Goal: Task Accomplishment & Management: Complete application form

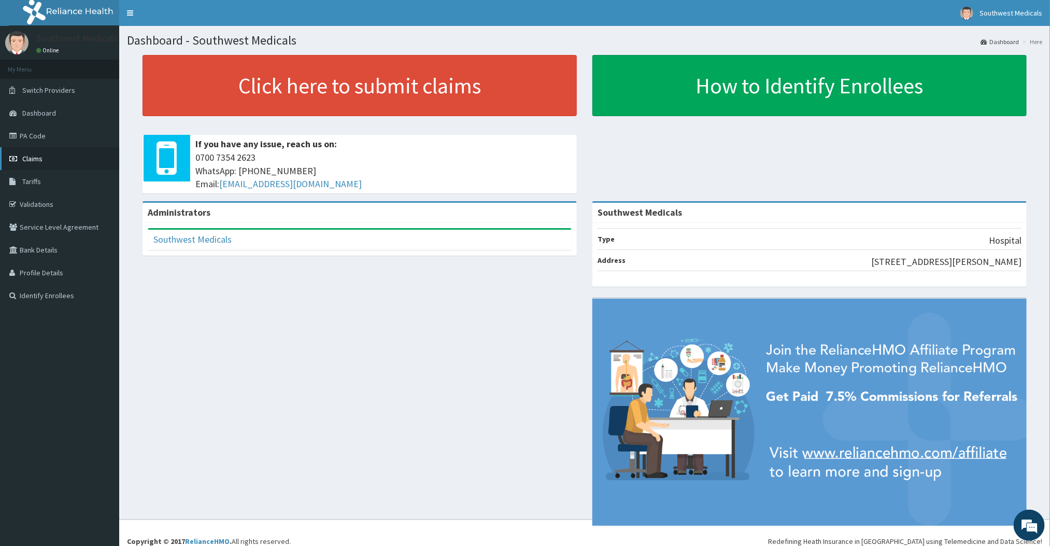
click at [36, 165] on link "Claims" at bounding box center [59, 158] width 119 height 23
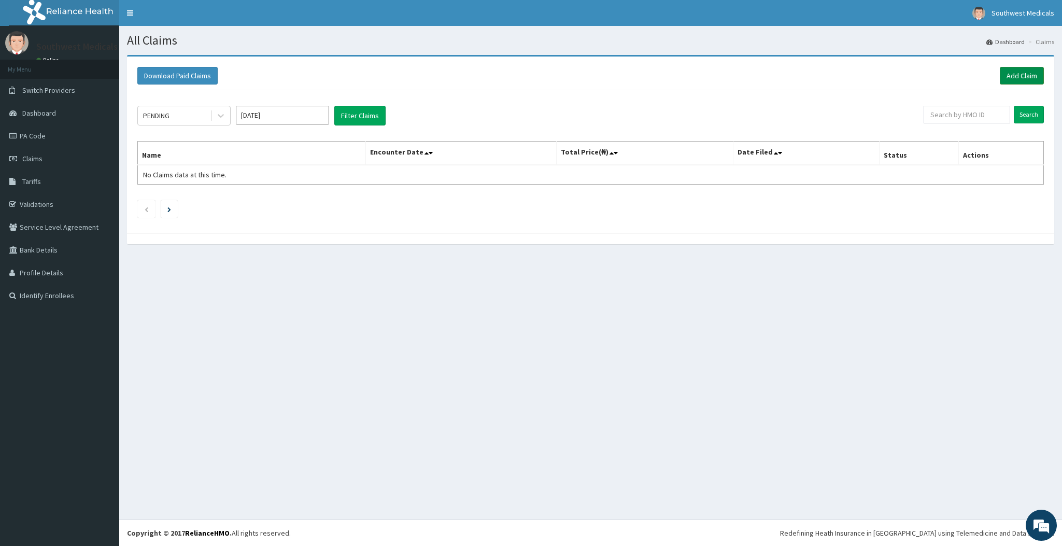
click at [1003, 79] on link "Add Claim" at bounding box center [1022, 76] width 44 height 18
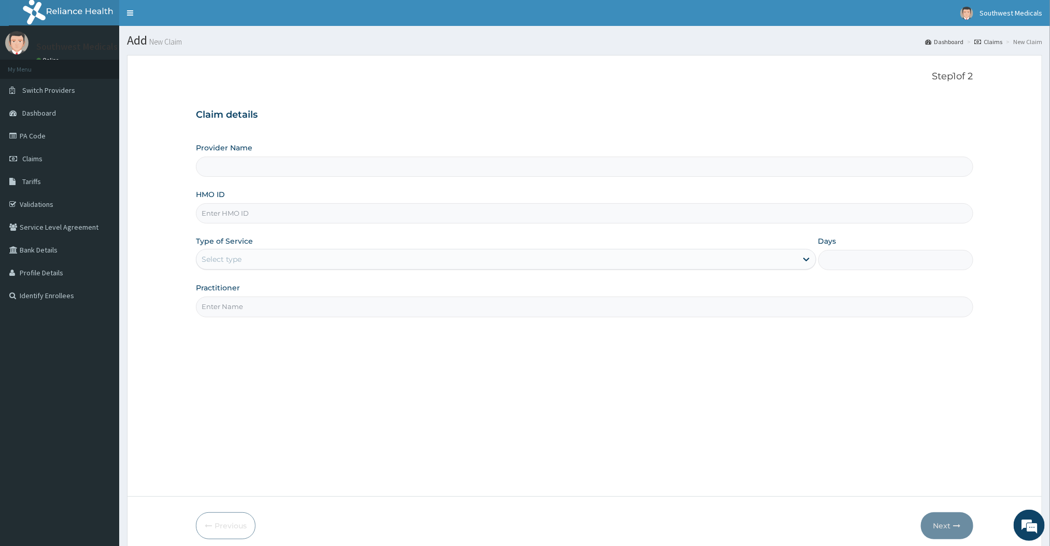
type input "Southwest Medicals"
click at [243, 219] on input "HMO ID" at bounding box center [584, 213] width 777 height 20
type input "FAB/10621/A"
click at [260, 260] on div "Select type" at bounding box center [496, 259] width 600 height 17
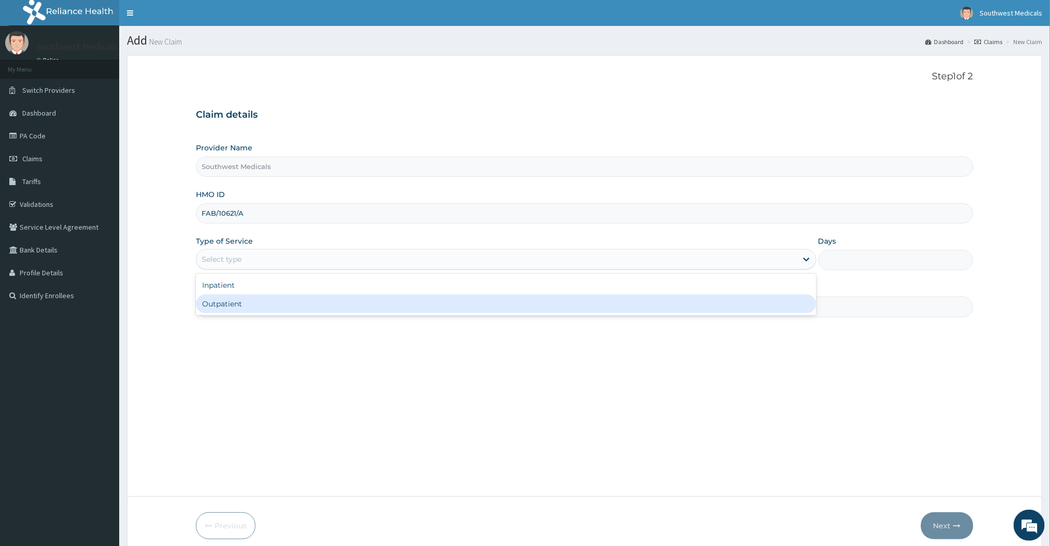
click at [243, 304] on div "Outpatient" at bounding box center [506, 303] width 620 height 19
type input "1"
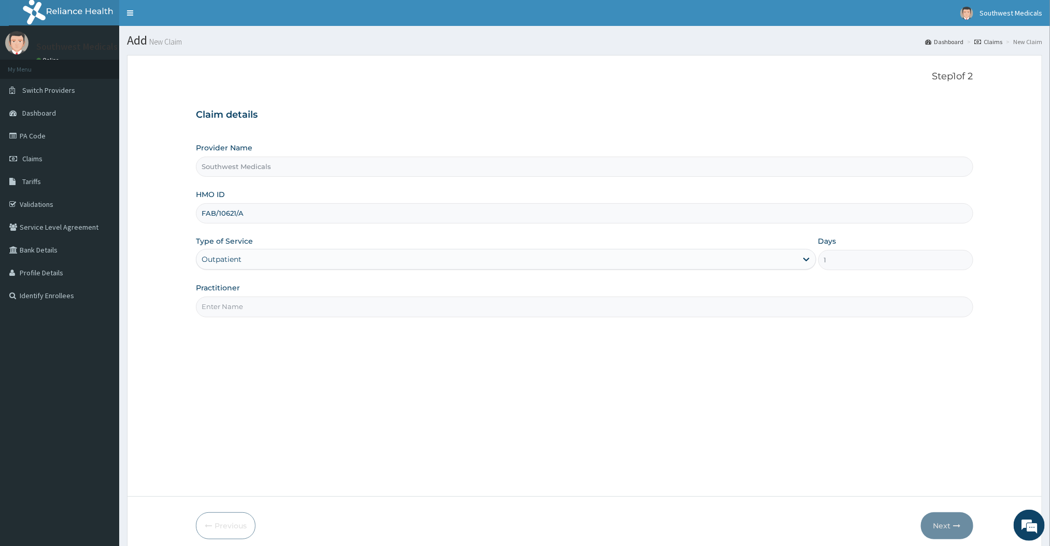
click at [238, 311] on input "Practitioner" at bounding box center [584, 306] width 777 height 20
type input "Doctor [PERSON_NAME]"
click at [951, 530] on button "Next" at bounding box center [947, 525] width 52 height 27
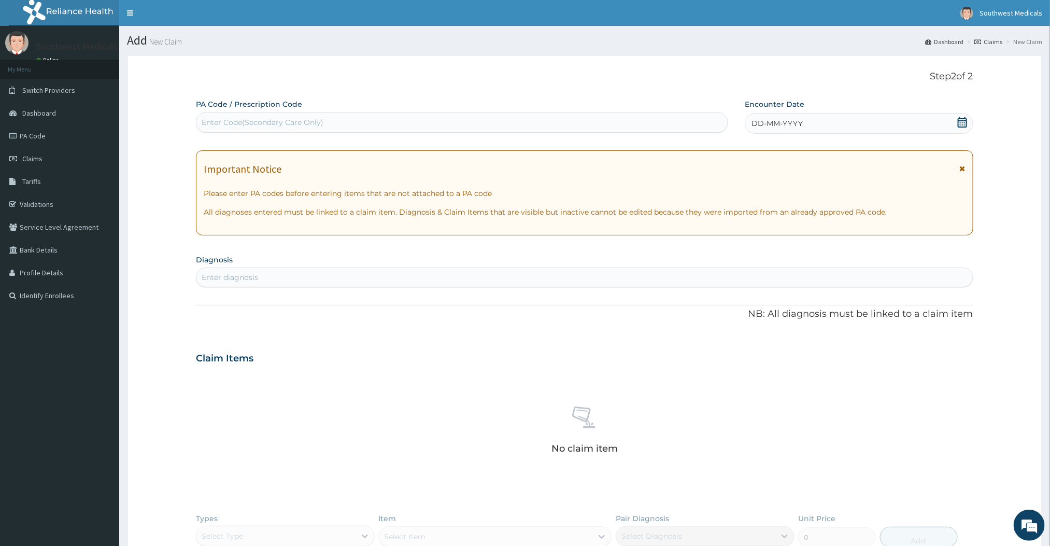
click at [827, 130] on div "DD-MM-YYYY" at bounding box center [859, 123] width 228 height 21
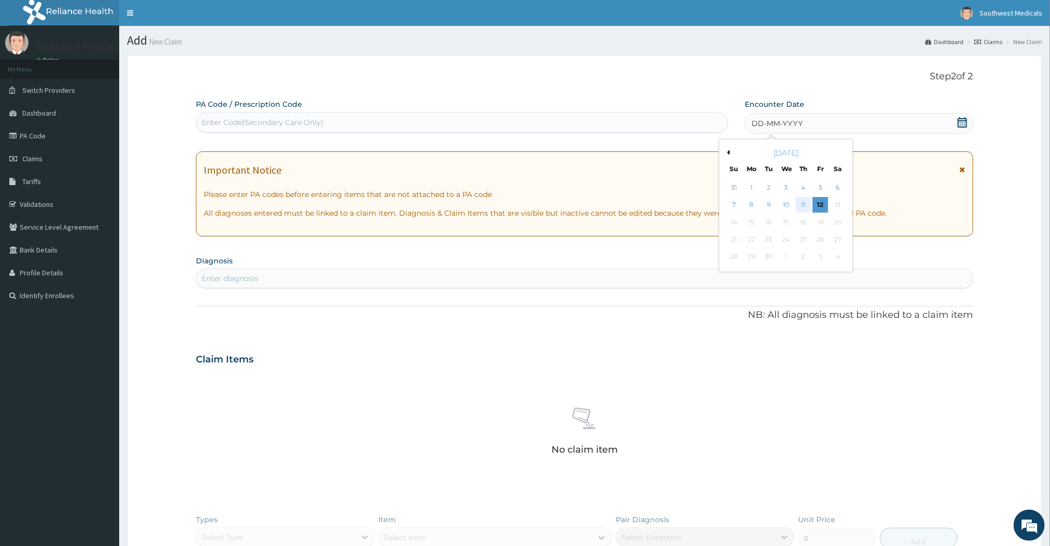
click at [798, 204] on div "11" at bounding box center [804, 205] width 16 height 16
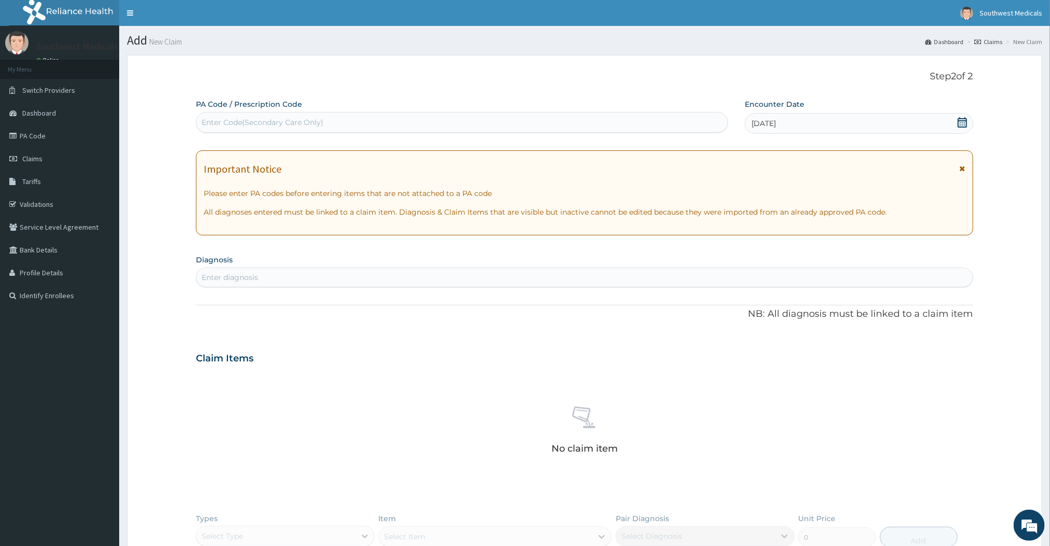
click at [319, 276] on div "Enter diagnosis" at bounding box center [584, 277] width 776 height 17
type input "[MEDICAL_DATA]"
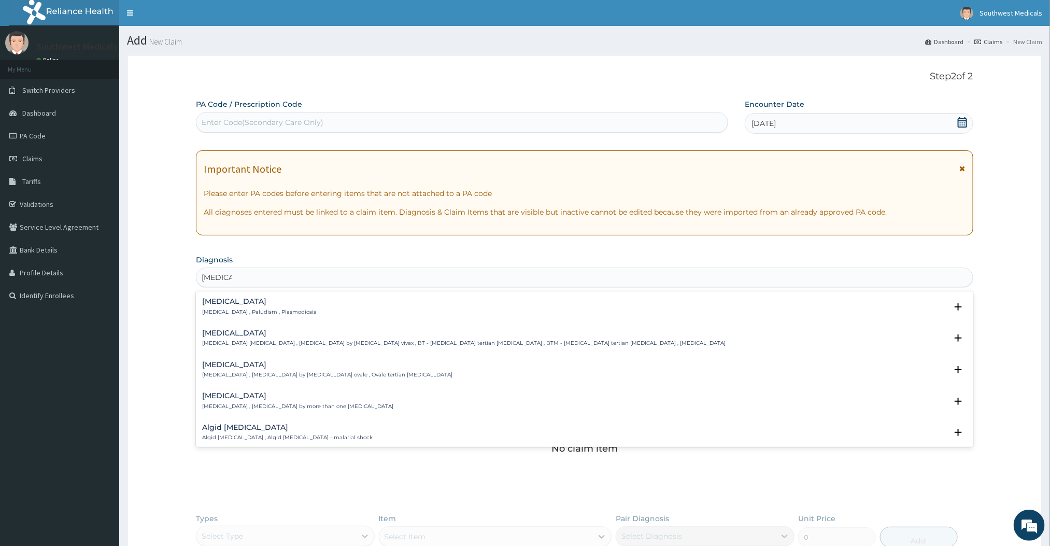
click at [235, 303] on h4 "[MEDICAL_DATA]" at bounding box center [259, 302] width 114 height 8
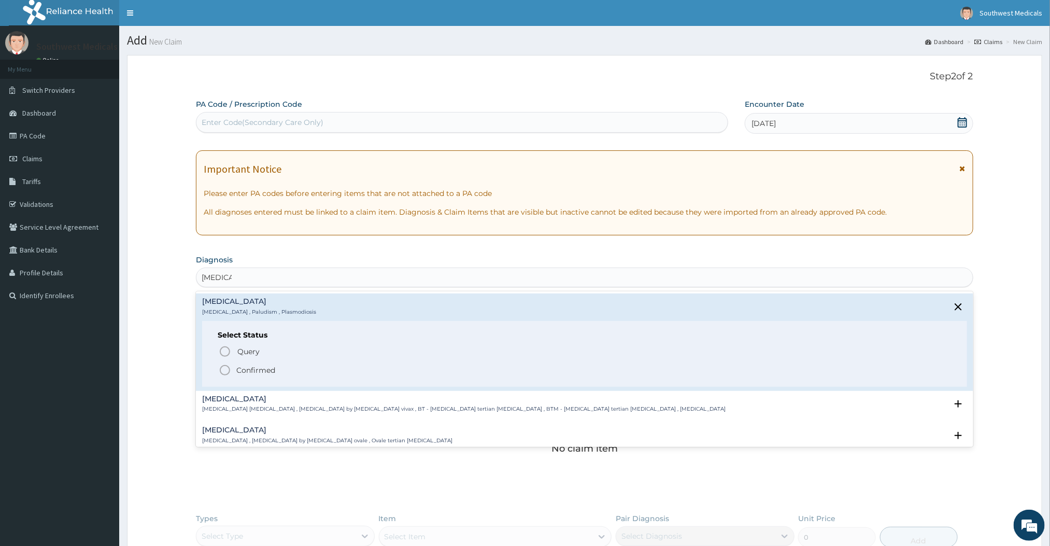
click at [223, 375] on circle "status option filled" at bounding box center [224, 369] width 9 height 9
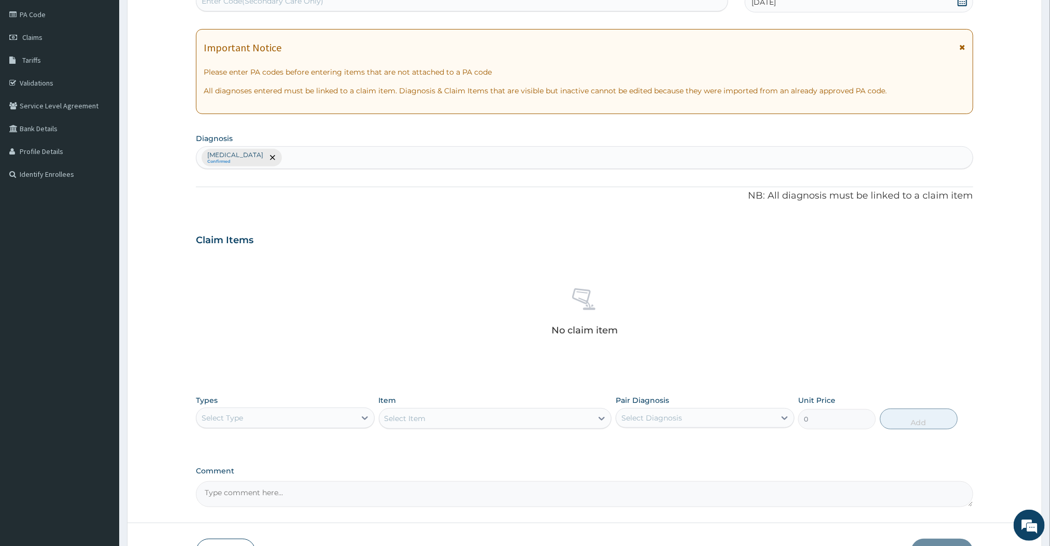
scroll to position [193, 0]
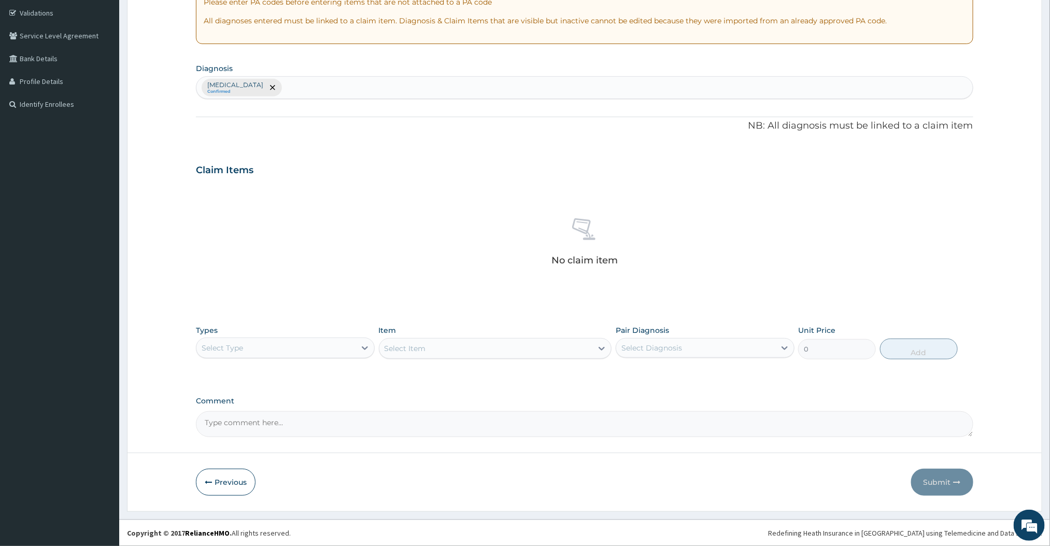
click at [251, 355] on div "Select Type" at bounding box center [275, 347] width 159 height 17
click at [245, 411] on div "Procedures" at bounding box center [285, 411] width 179 height 19
click at [520, 351] on div "Select Item" at bounding box center [486, 348] width 214 height 17
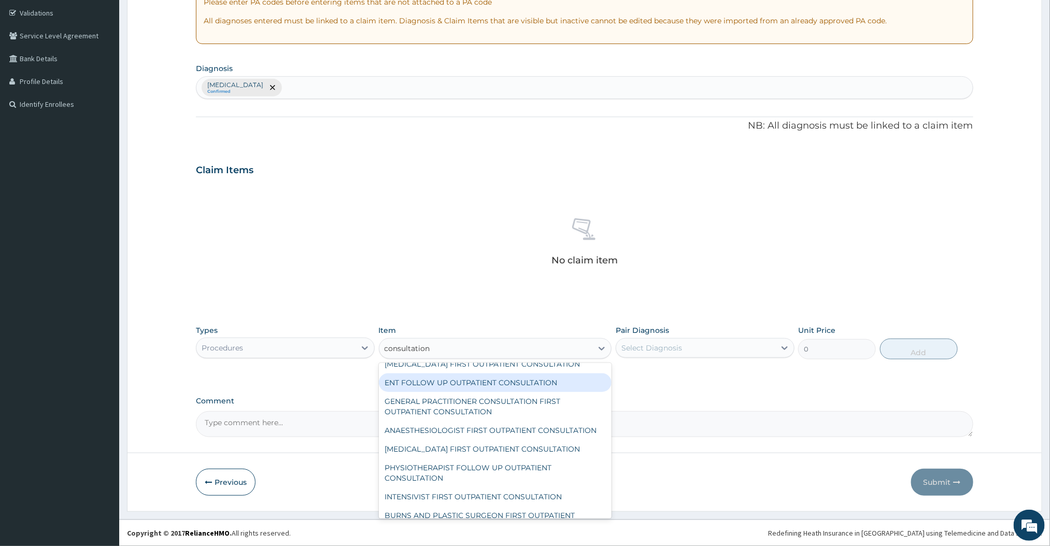
scroll to position [218, 0]
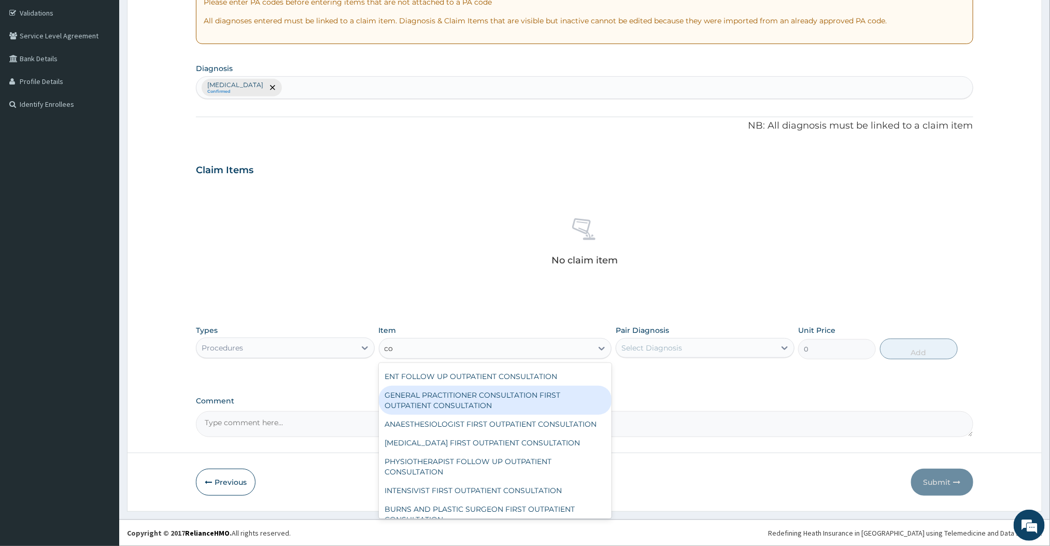
type input "c"
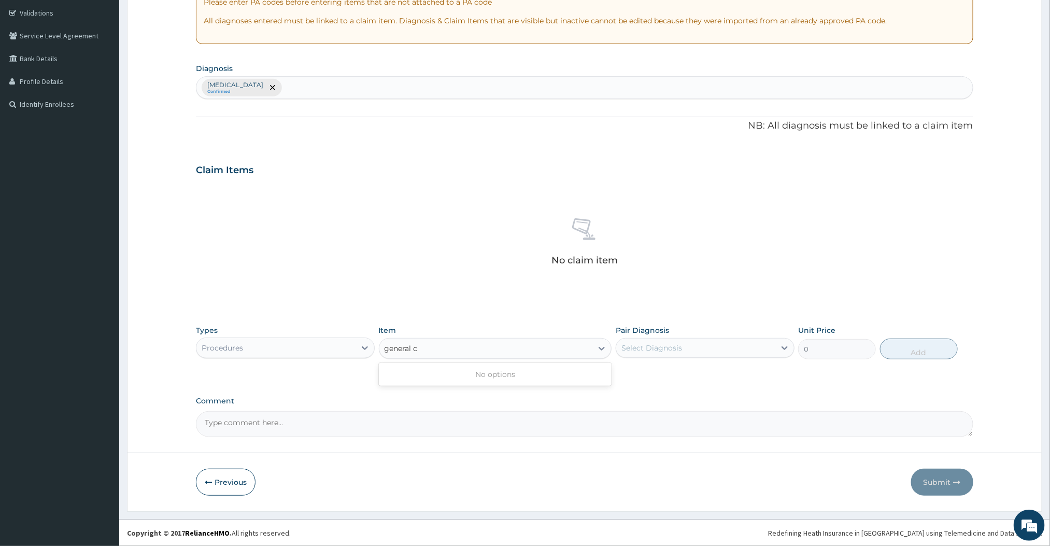
scroll to position [0, 0]
type input "general"
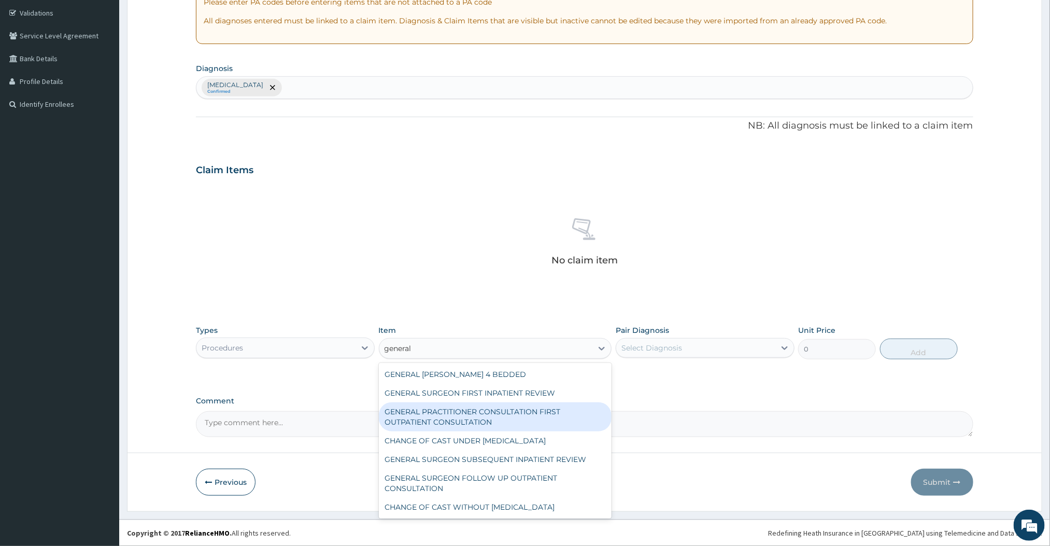
click at [497, 417] on div "GENERAL PRACTITIONER CONSULTATION FIRST OUTPATIENT CONSULTATION" at bounding box center [495, 416] width 233 height 29
type input "3000"
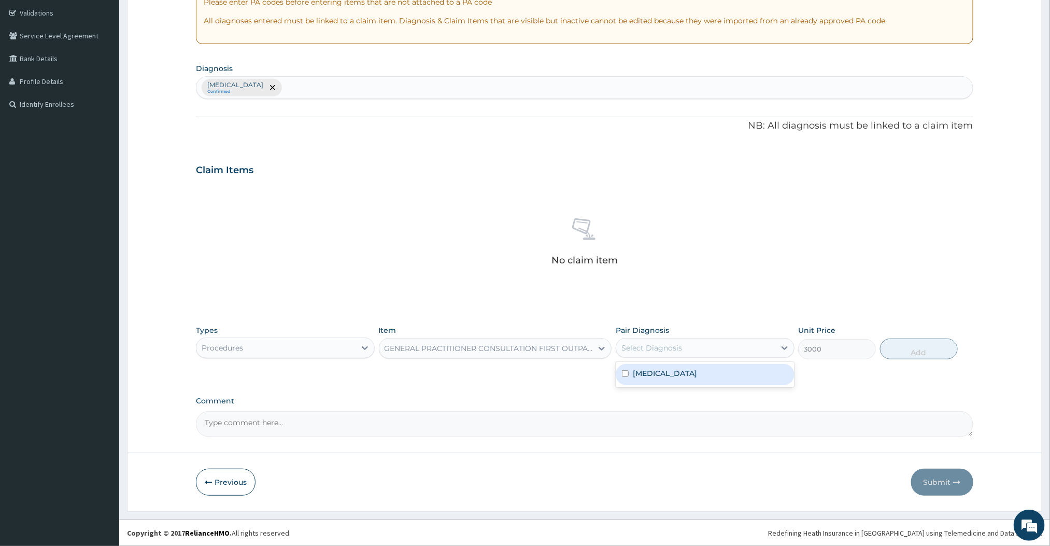
click at [738, 347] on div "Select Diagnosis" at bounding box center [695, 347] width 159 height 17
click at [684, 378] on div "[MEDICAL_DATA]" at bounding box center [705, 374] width 179 height 21
checkbox input "true"
click at [915, 352] on button "Add" at bounding box center [919, 348] width 78 height 21
type input "0"
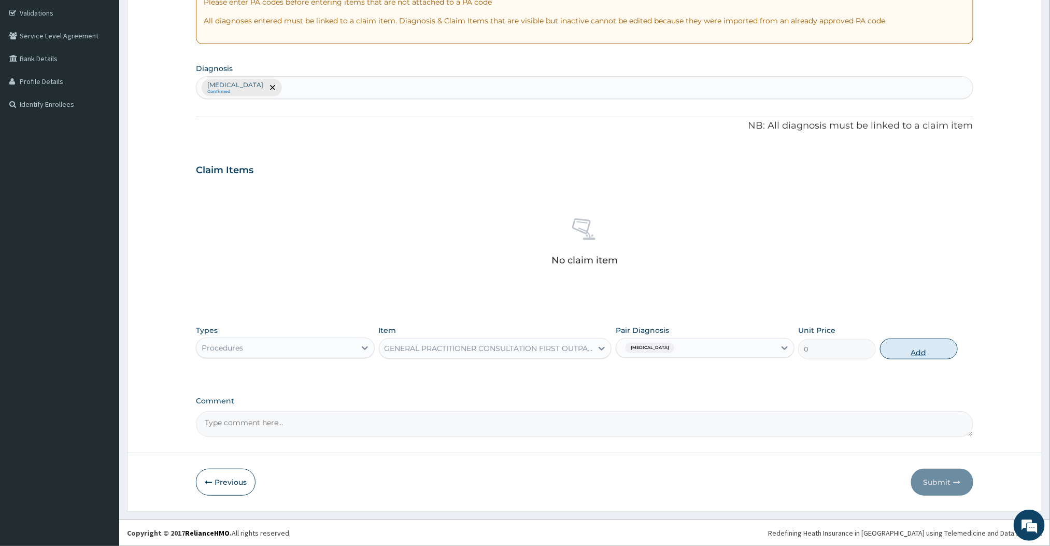
scroll to position [143, 0]
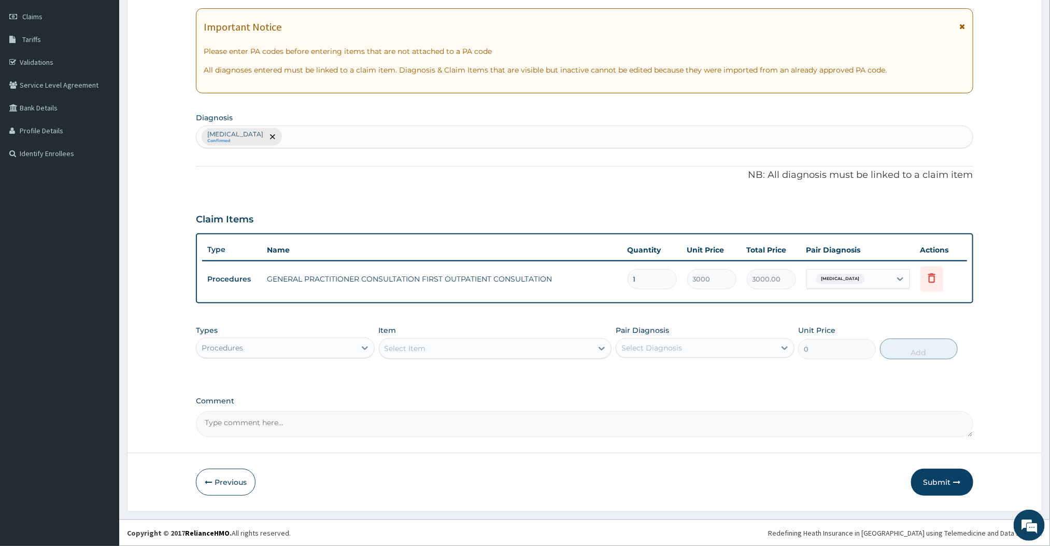
click at [486, 364] on div "Types Procedures Item Select Item Pair Diagnosis Select Diagnosis Unit Price 0 …" at bounding box center [584, 350] width 777 height 60
click at [341, 353] on div "Procedures" at bounding box center [275, 347] width 159 height 17
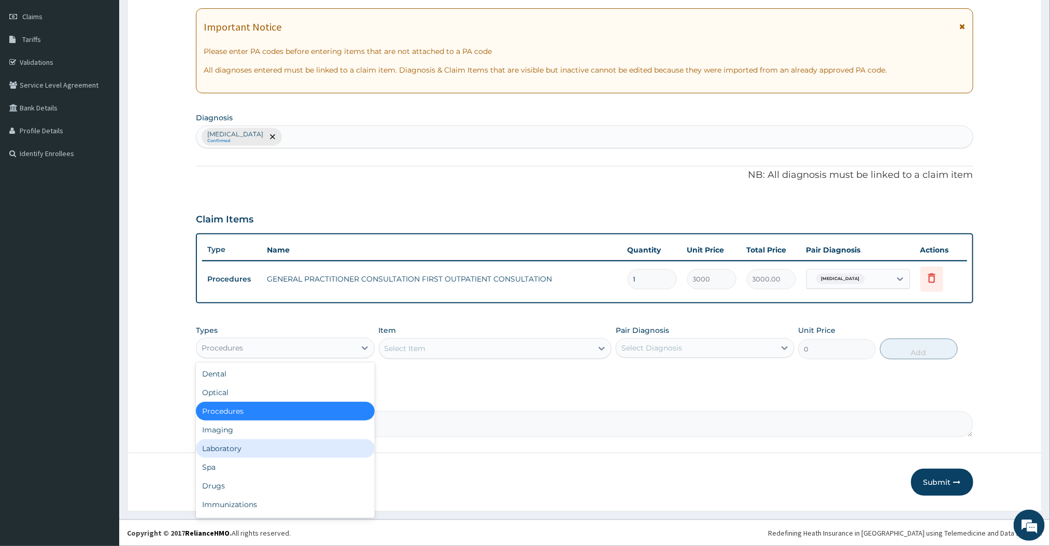
click at [235, 441] on div "Laboratory" at bounding box center [285, 448] width 179 height 19
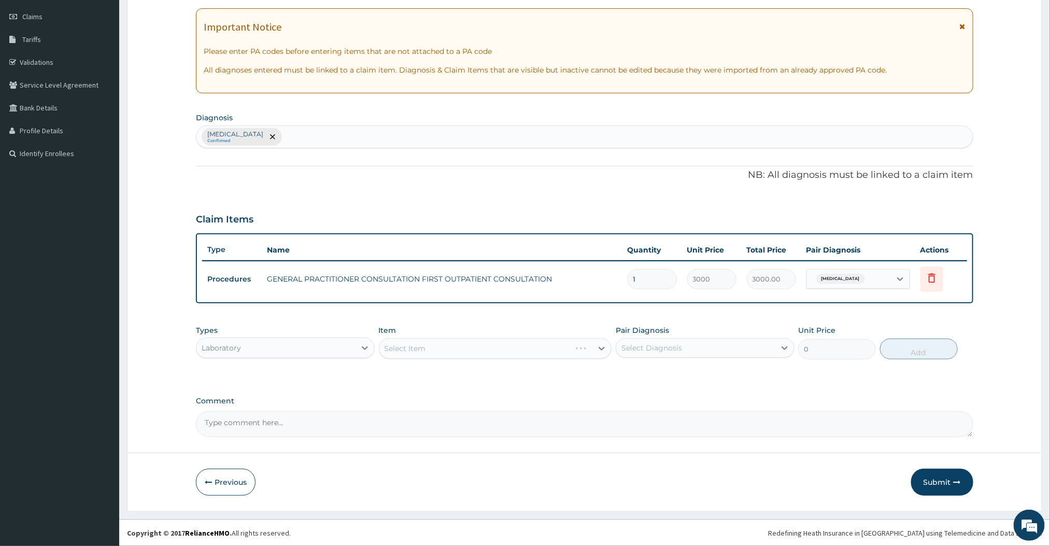
click at [601, 344] on div "Select Item" at bounding box center [495, 348] width 233 height 21
click at [591, 350] on div "Select Item" at bounding box center [486, 348] width 214 height 17
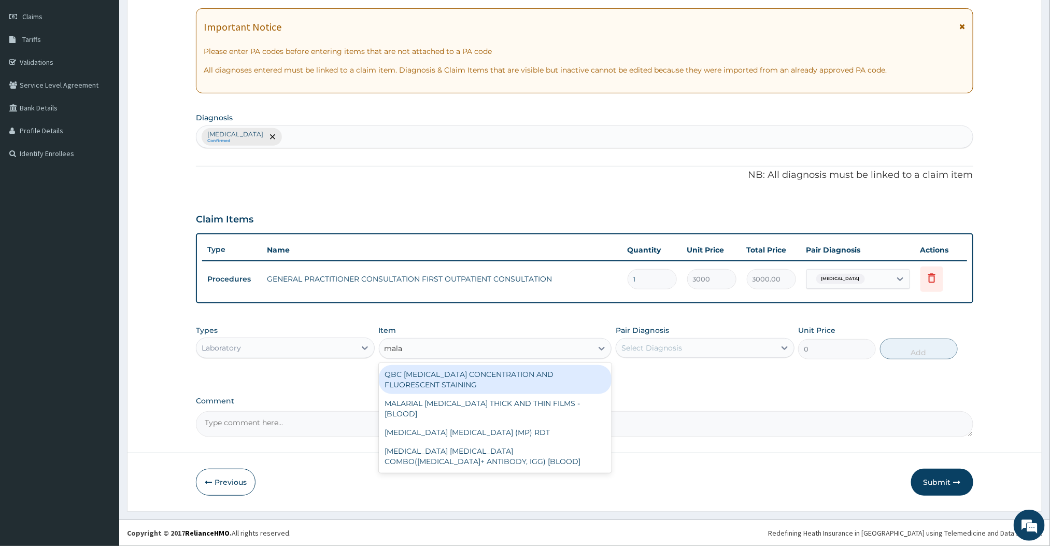
type input "malar"
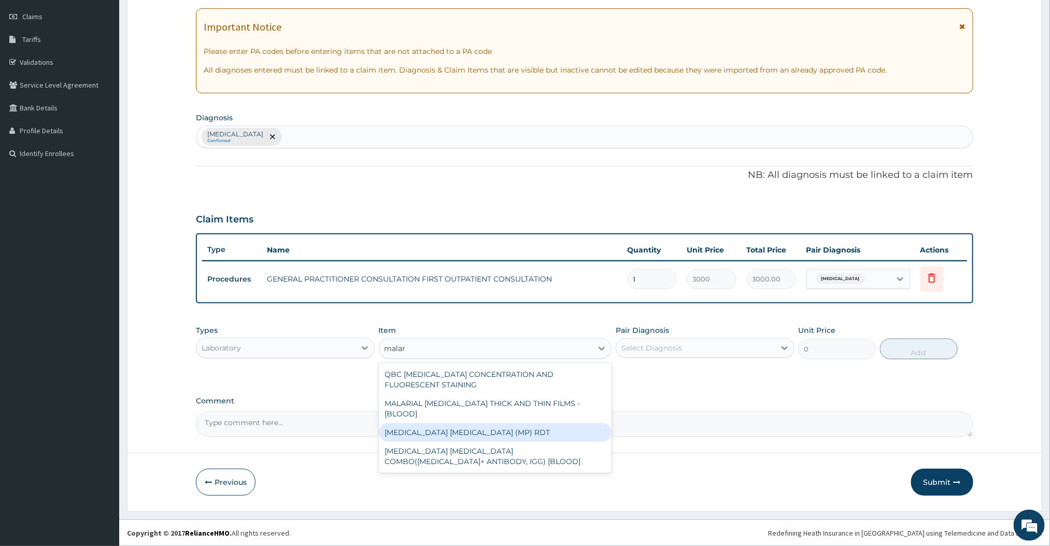
click at [484, 423] on div "[MEDICAL_DATA] [MEDICAL_DATA] (MP) RDT" at bounding box center [495, 432] width 233 height 19
type input "1500"
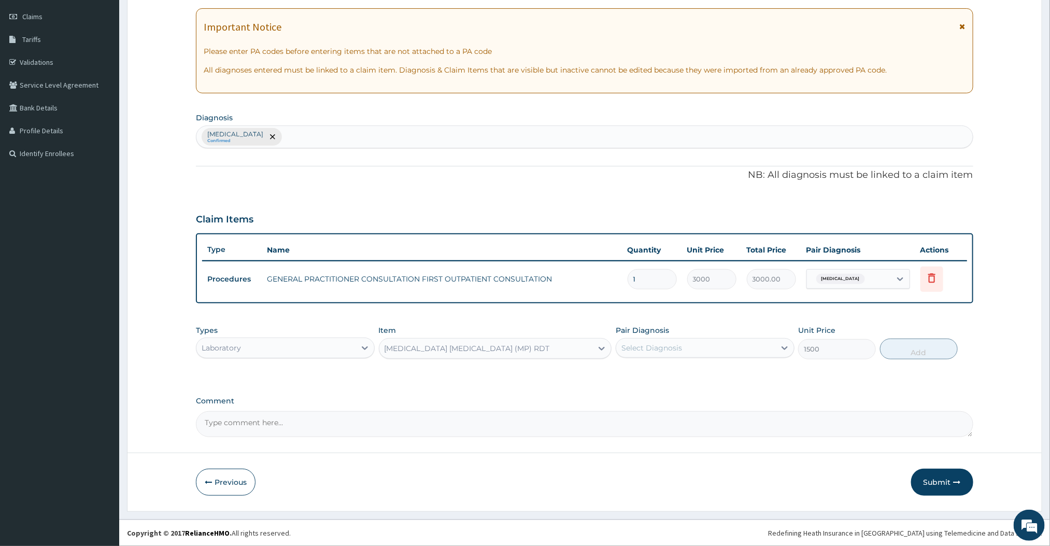
click at [731, 344] on div "Select Diagnosis" at bounding box center [695, 347] width 159 height 17
click at [678, 381] on div "[MEDICAL_DATA]" at bounding box center [705, 374] width 179 height 21
checkbox input "true"
click at [937, 350] on button "Add" at bounding box center [919, 348] width 78 height 21
type input "0"
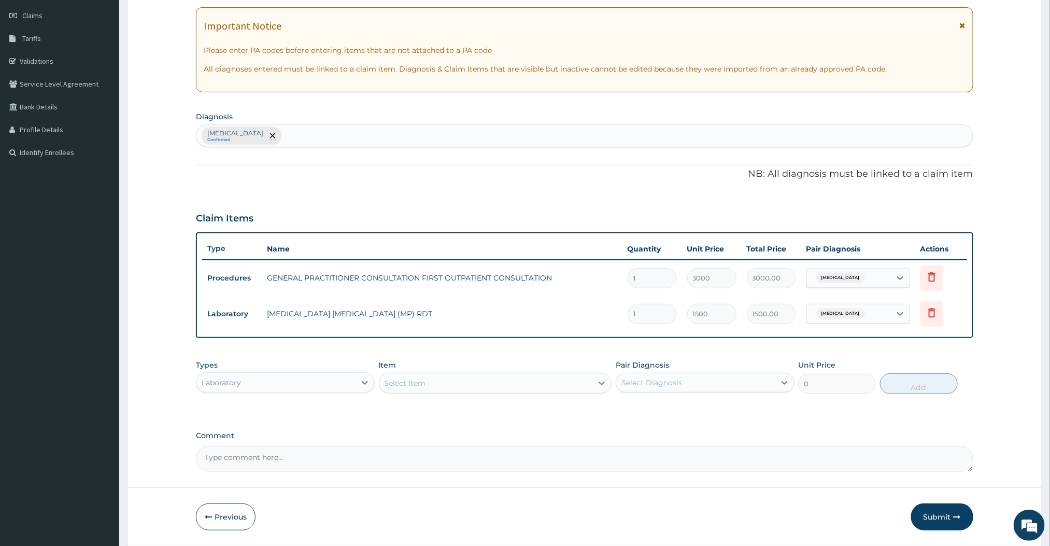
click at [481, 383] on div "Select Item" at bounding box center [486, 383] width 214 height 17
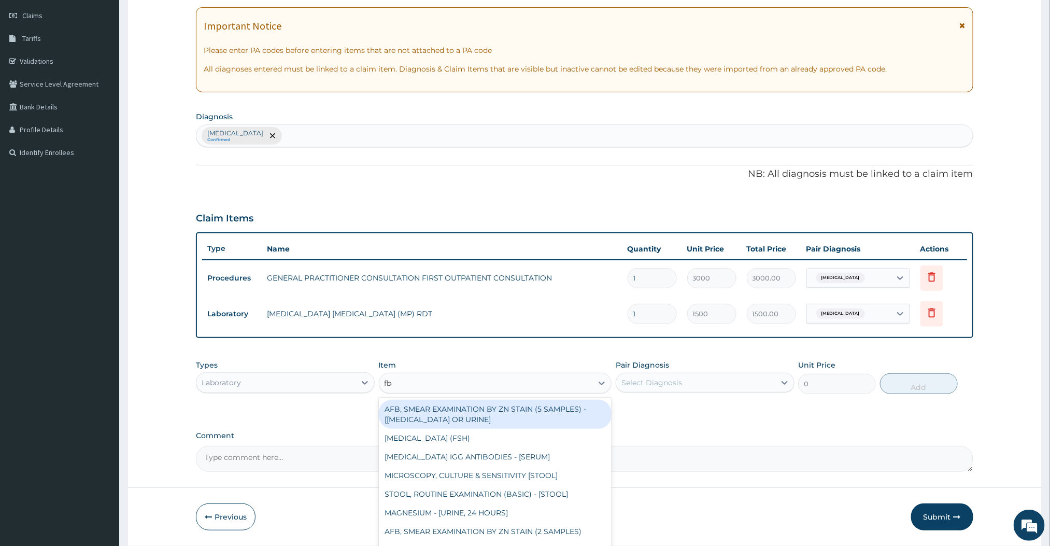
type input "fbc"
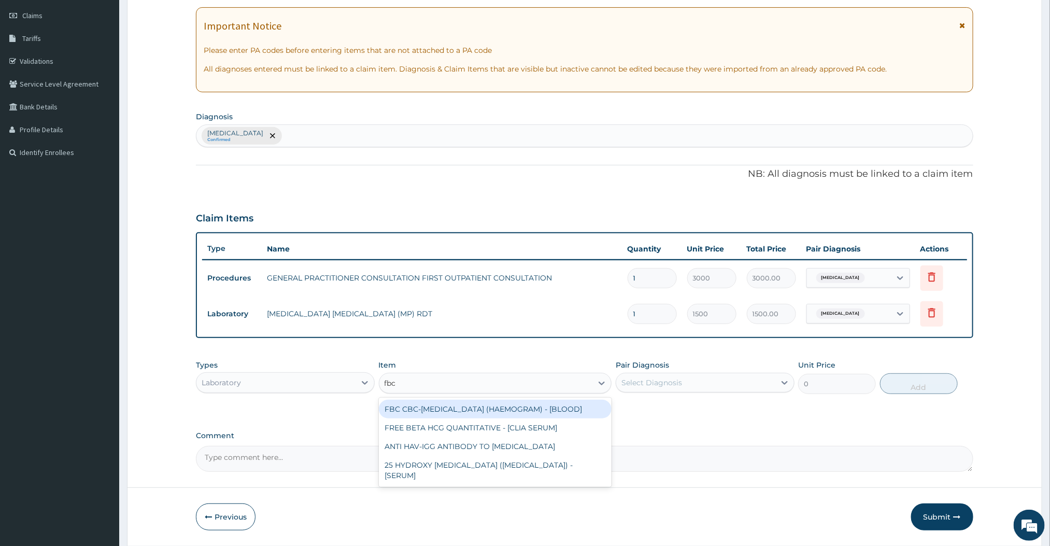
click at [417, 409] on div "FBC CBC-[MEDICAL_DATA] (HAEMOGRAM) - [BLOOD]" at bounding box center [495, 409] width 233 height 19
type input "3000"
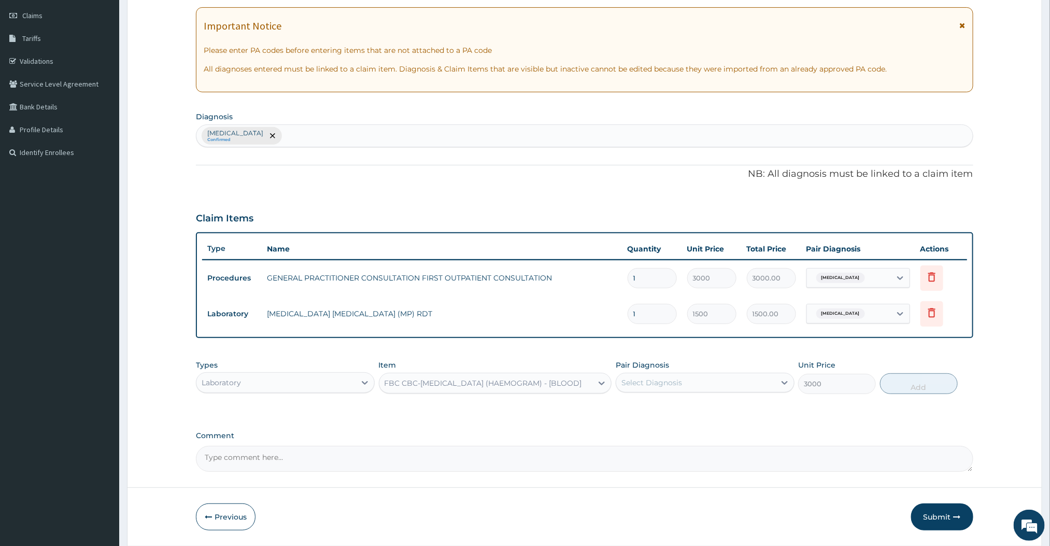
click at [678, 383] on div "Select Diagnosis" at bounding box center [651, 382] width 61 height 10
click at [664, 409] on div "[MEDICAL_DATA]" at bounding box center [705, 409] width 179 height 21
checkbox input "true"
click at [902, 390] on button "Add" at bounding box center [919, 383] width 78 height 21
type input "0"
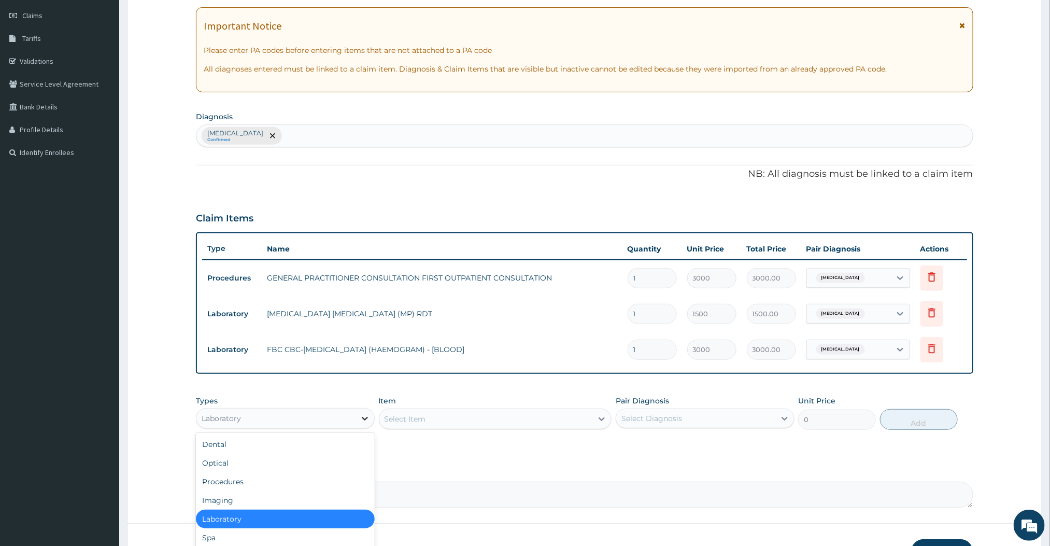
click at [360, 413] on icon at bounding box center [365, 418] width 10 height 10
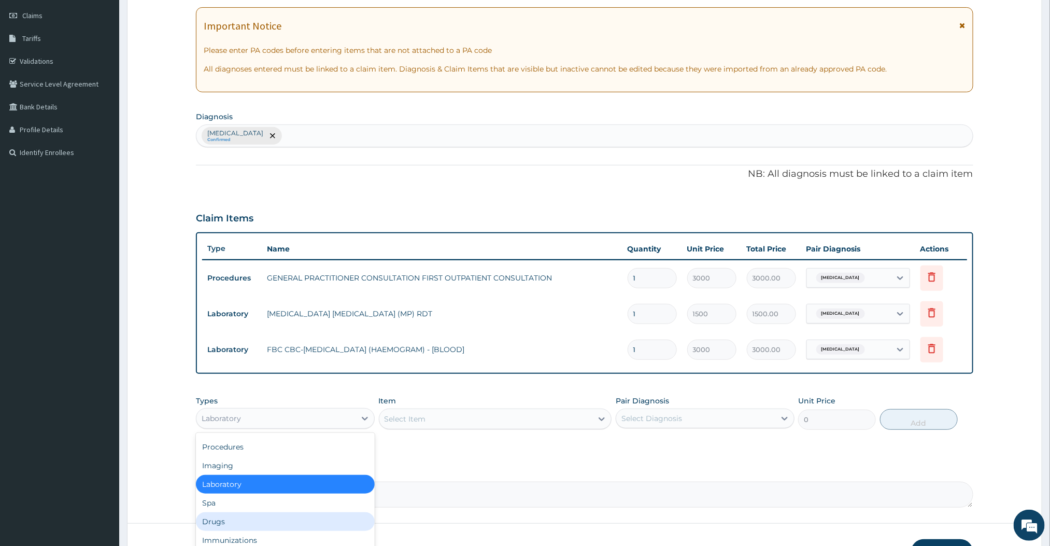
click at [217, 521] on div "Drugs" at bounding box center [285, 521] width 179 height 19
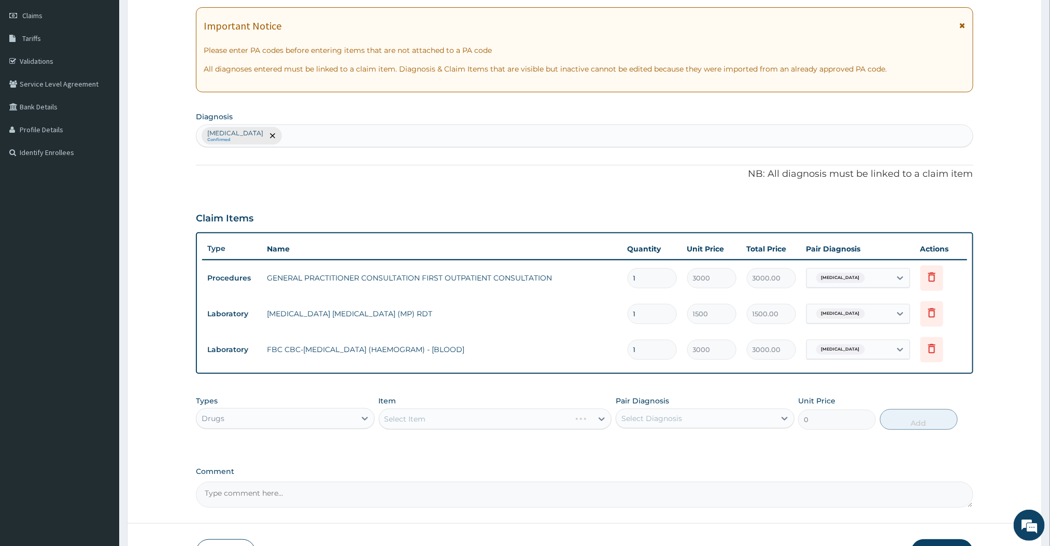
click at [533, 420] on div "Select Item" at bounding box center [495, 418] width 233 height 21
click at [533, 420] on div "Select Item" at bounding box center [486, 418] width 214 height 17
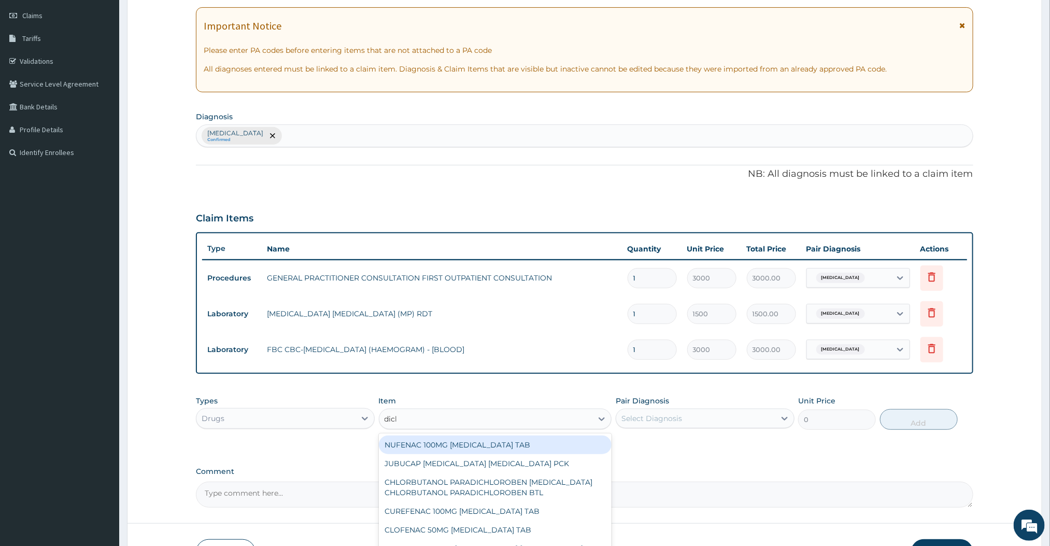
type input "diclo"
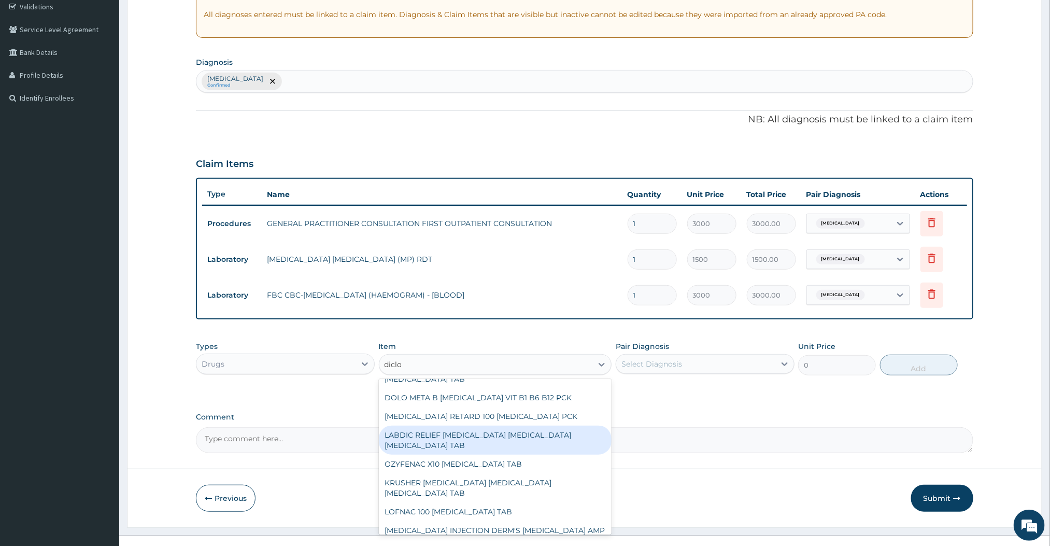
scroll to position [1043, 0]
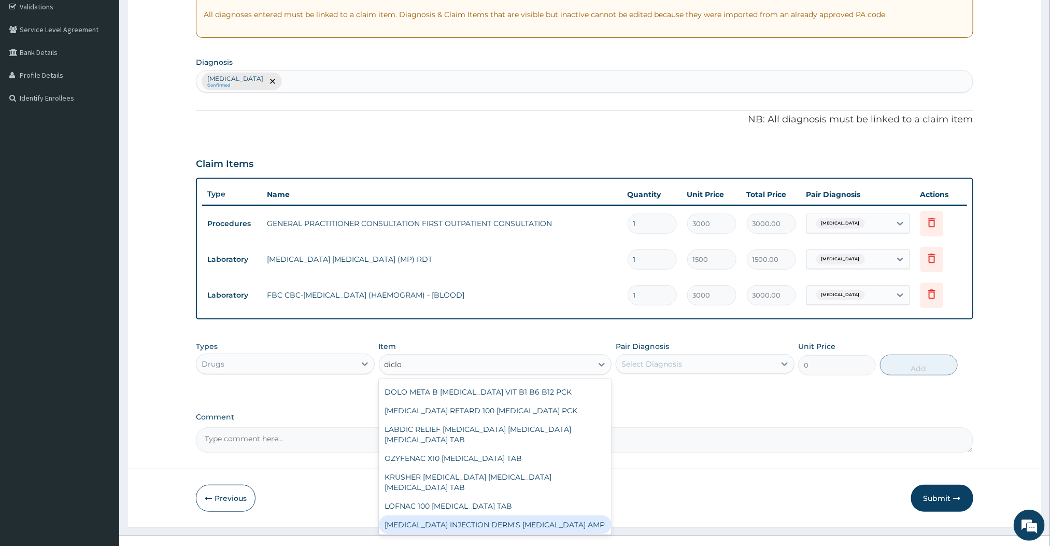
click at [489, 516] on div "[MEDICAL_DATA] INJECTION DERM'S [MEDICAL_DATA] AMP" at bounding box center [495, 524] width 233 height 19
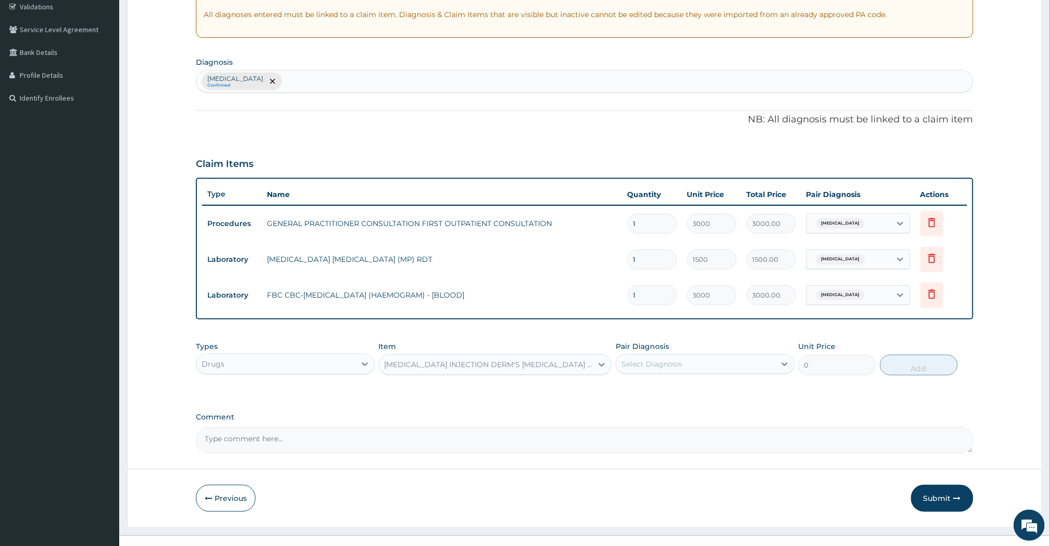
type input "240"
click at [663, 359] on div "Select Diagnosis" at bounding box center [651, 364] width 61 height 10
click at [652, 389] on label "[MEDICAL_DATA]" at bounding box center [665, 389] width 64 height 10
checkbox input "true"
click at [826, 393] on div "Types Drugs Item [MEDICAL_DATA] INJECTION DERM'S [MEDICAL_DATA] AMP Pair Diagno…" at bounding box center [584, 366] width 777 height 60
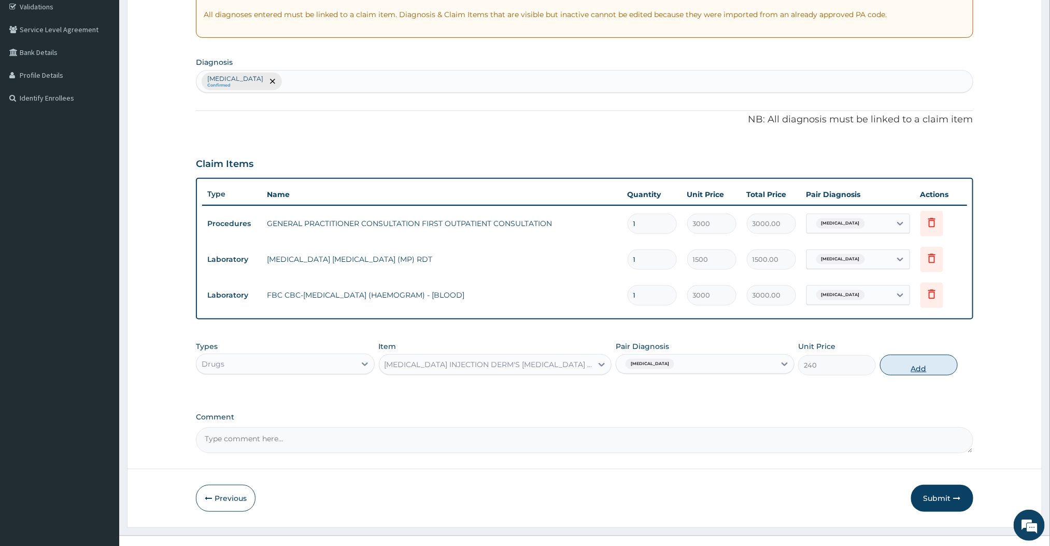
click at [913, 361] on button "Add" at bounding box center [919, 365] width 78 height 21
type input "0"
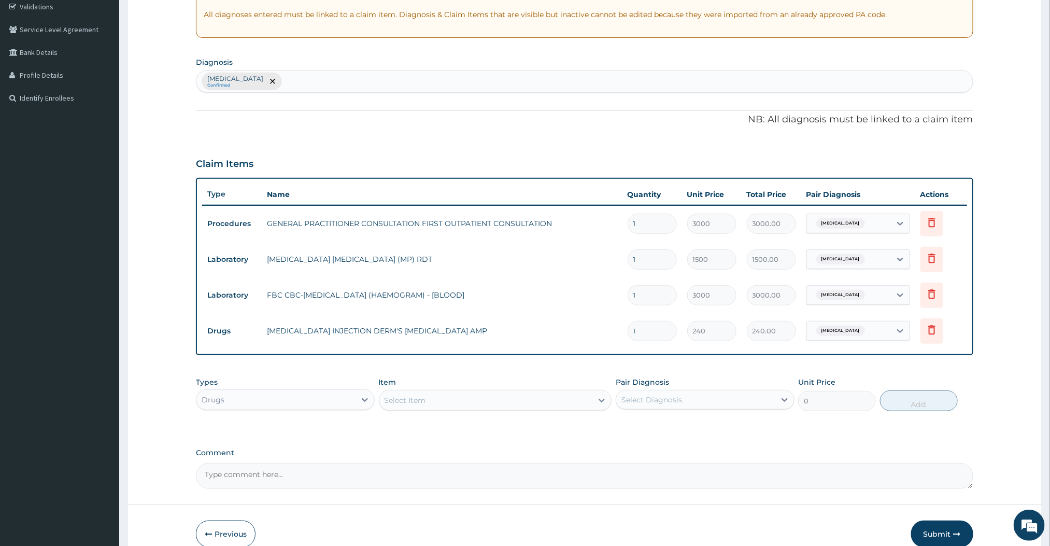
click at [403, 403] on div "Select Item" at bounding box center [405, 400] width 41 height 10
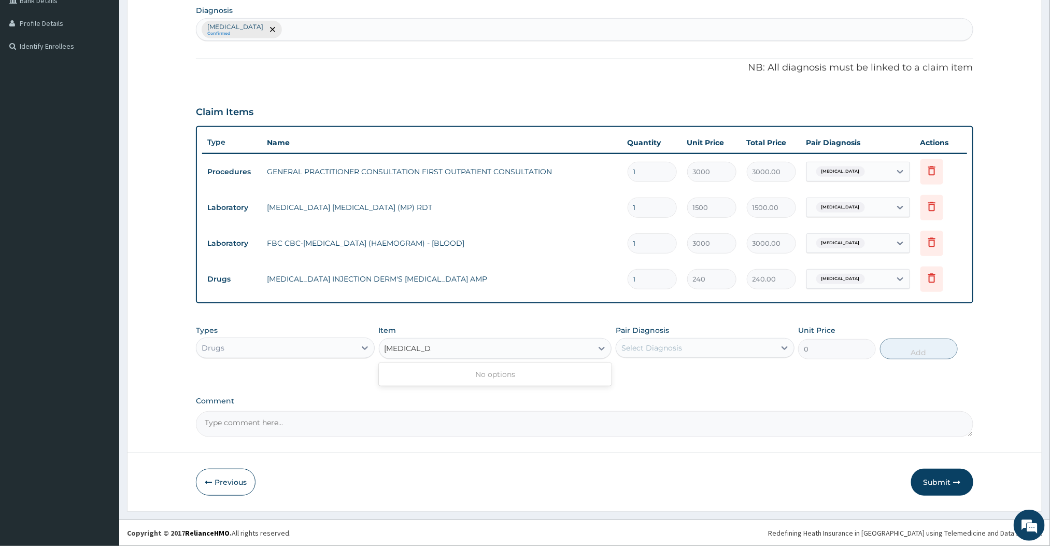
scroll to position [0, 0]
type input "[MEDICAL_DATA]"
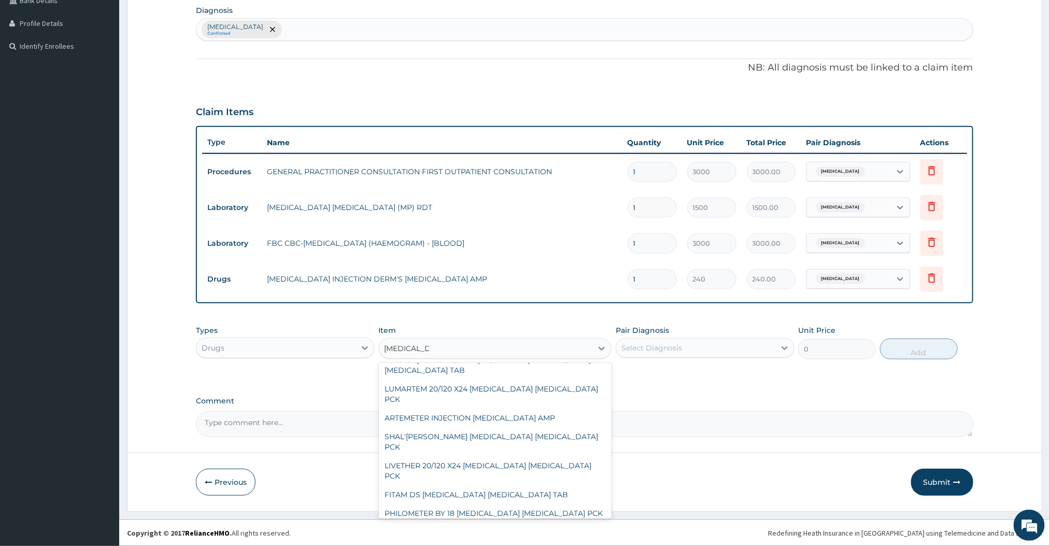
scroll to position [560, 0]
click at [474, 409] on div "ARTEMETER INJECTION [MEDICAL_DATA] AMP" at bounding box center [495, 417] width 233 height 19
type input "360"
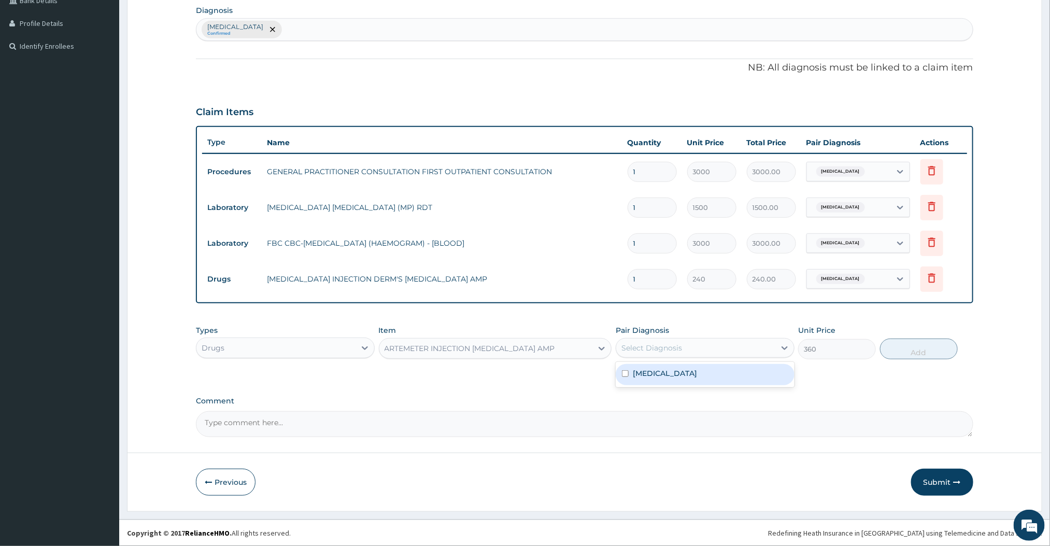
click at [729, 349] on div "Select Diagnosis" at bounding box center [695, 347] width 159 height 17
click at [660, 375] on div "[MEDICAL_DATA]" at bounding box center [705, 374] width 179 height 21
checkbox input "true"
click at [907, 344] on button "Add" at bounding box center [919, 348] width 78 height 21
type input "0"
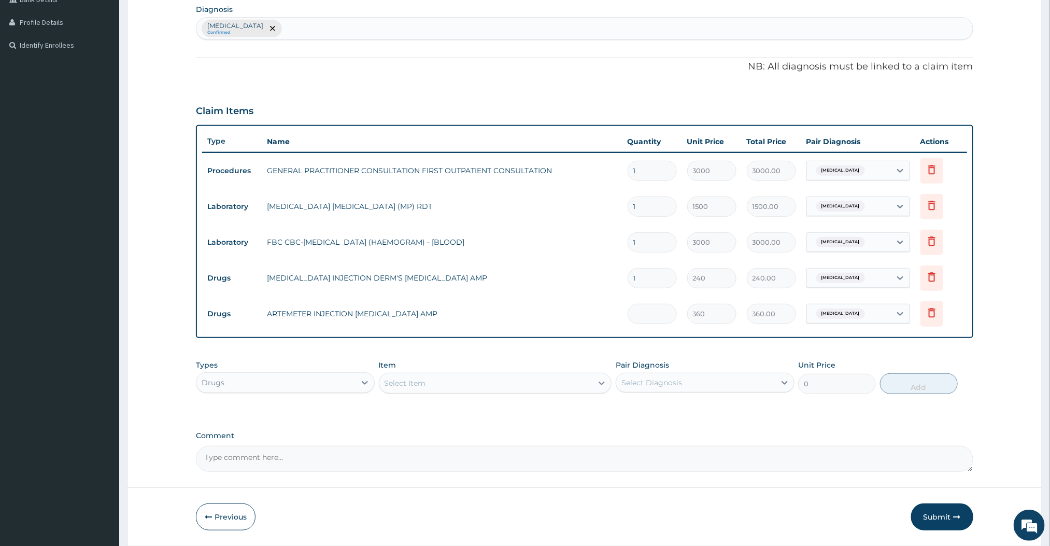
type input "0.00"
type input "2"
type input "720.00"
type input "2"
click at [619, 335] on div "Type Name Quantity Unit Price Total Price Pair Diagnosis Actions Procedures GEN…" at bounding box center [584, 231] width 777 height 213
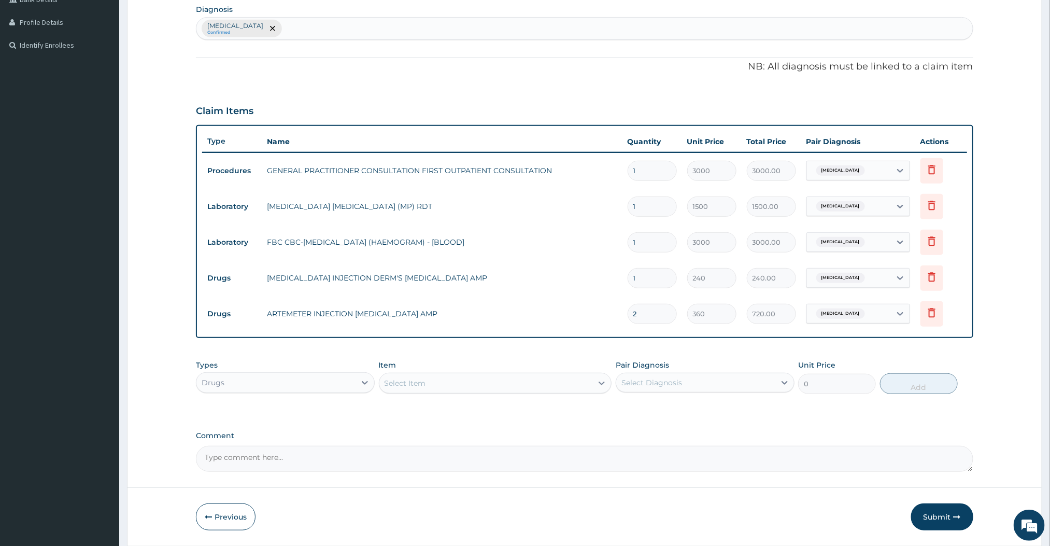
click at [433, 381] on div "Select Item" at bounding box center [486, 383] width 214 height 17
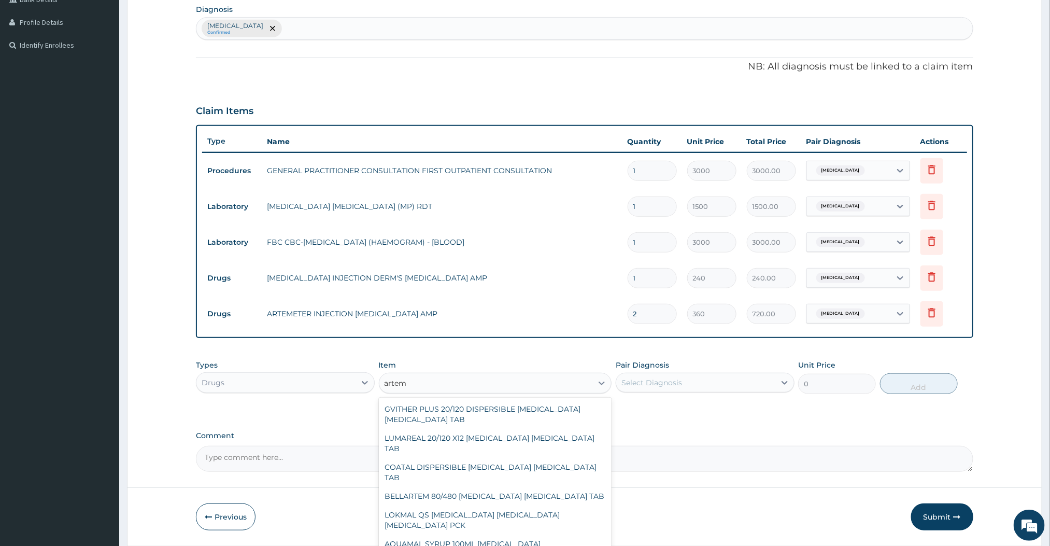
type input "[MEDICAL_DATA]"
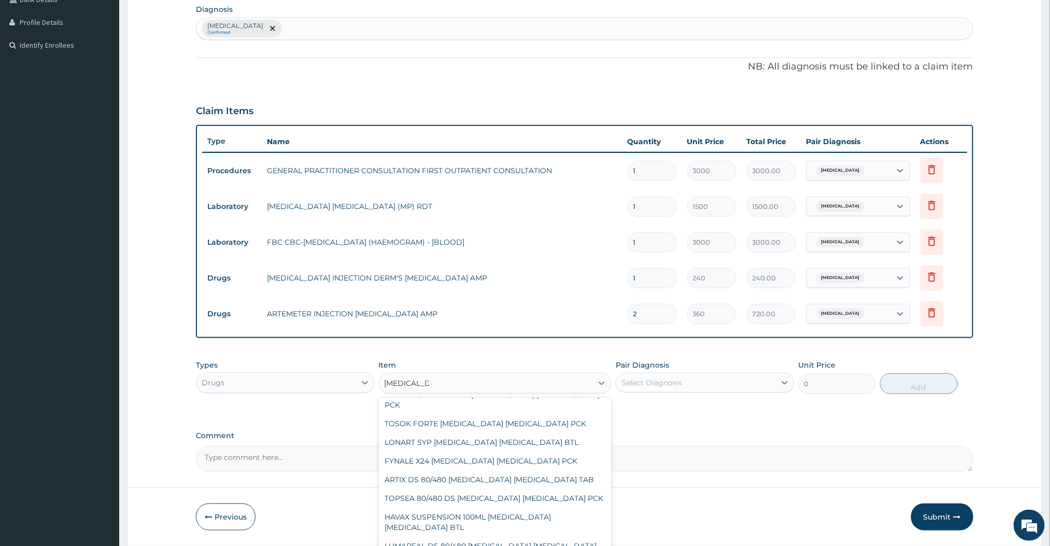
scroll to position [274, 0]
click at [437, 479] on div "ARTIX DS 80/480 [MEDICAL_DATA] [MEDICAL_DATA] TAB" at bounding box center [495, 479] width 233 height 19
type input "420"
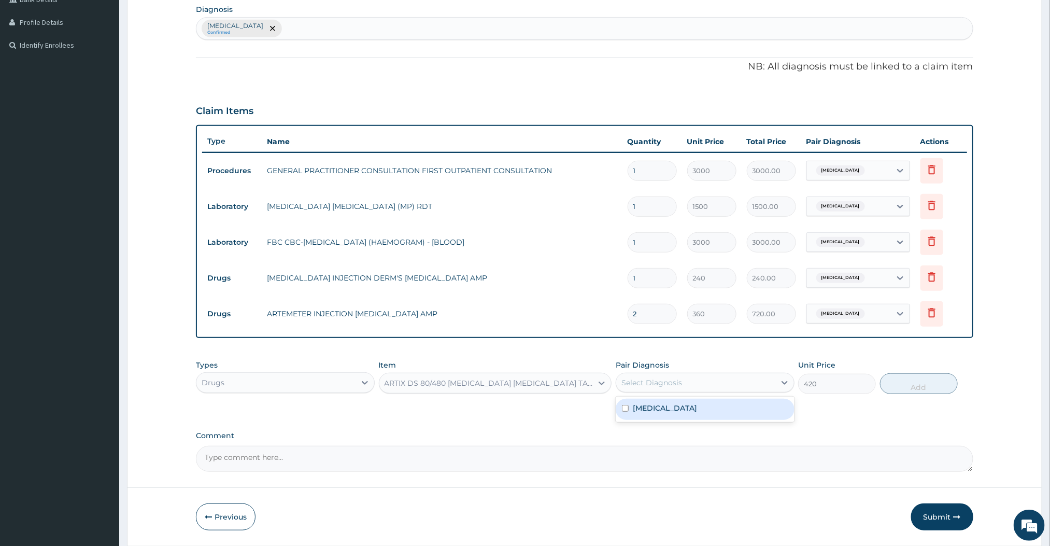
click at [686, 379] on div "Select Diagnosis" at bounding box center [695, 382] width 159 height 17
click at [660, 414] on div "[MEDICAL_DATA]" at bounding box center [705, 409] width 179 height 21
checkbox input "true"
click at [955, 386] on button "Add" at bounding box center [919, 383] width 78 height 21
type input "0"
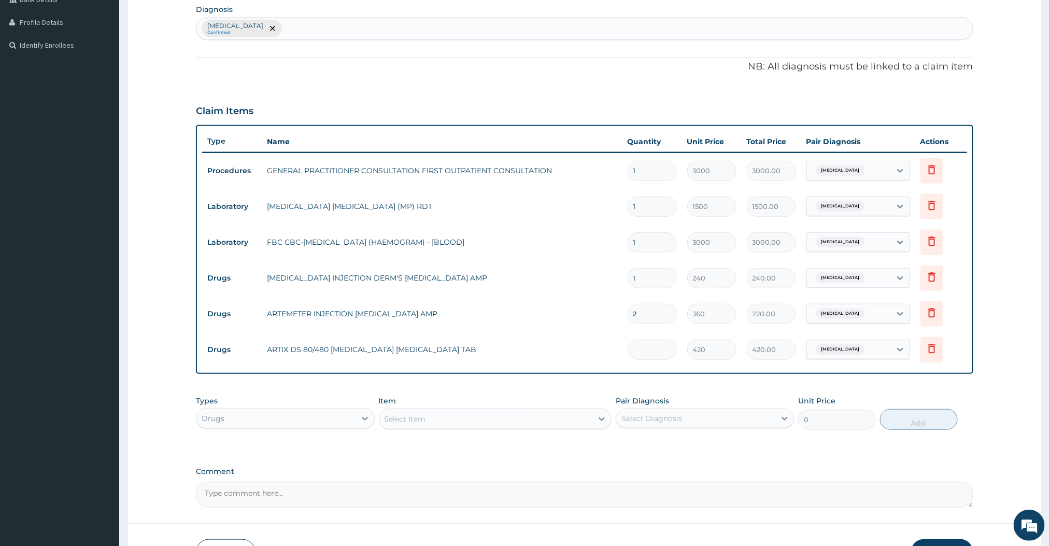
type input "0.00"
type input "6"
type input "2520.00"
type input "6"
click at [512, 415] on div "Select Item" at bounding box center [486, 418] width 214 height 17
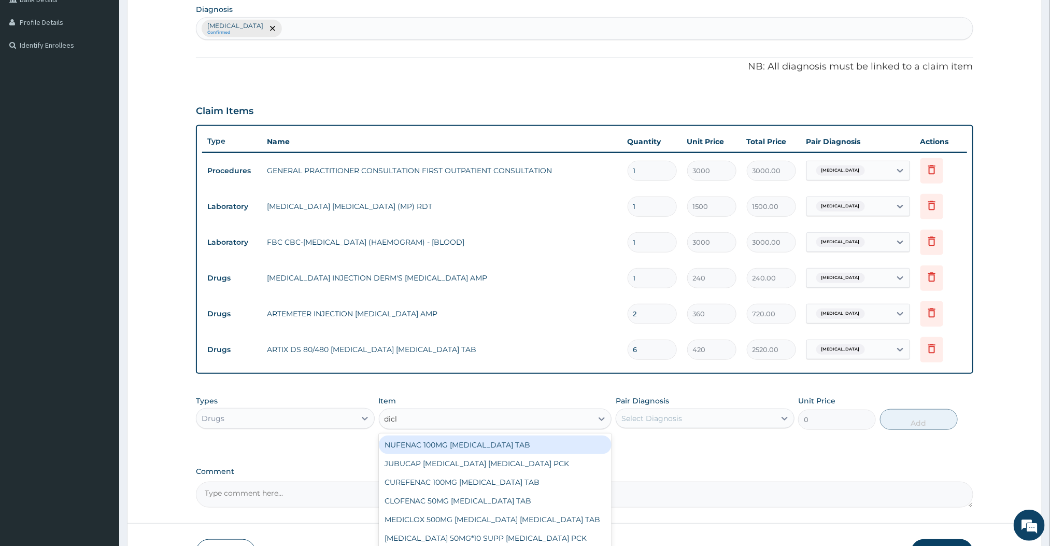
type input "[MEDICAL_DATA]"
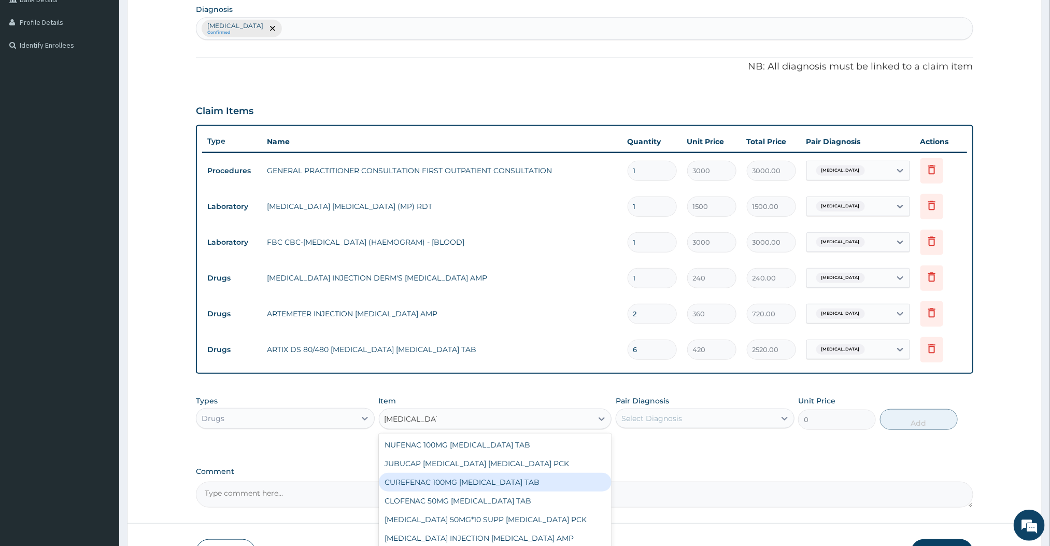
scroll to position [322, 0]
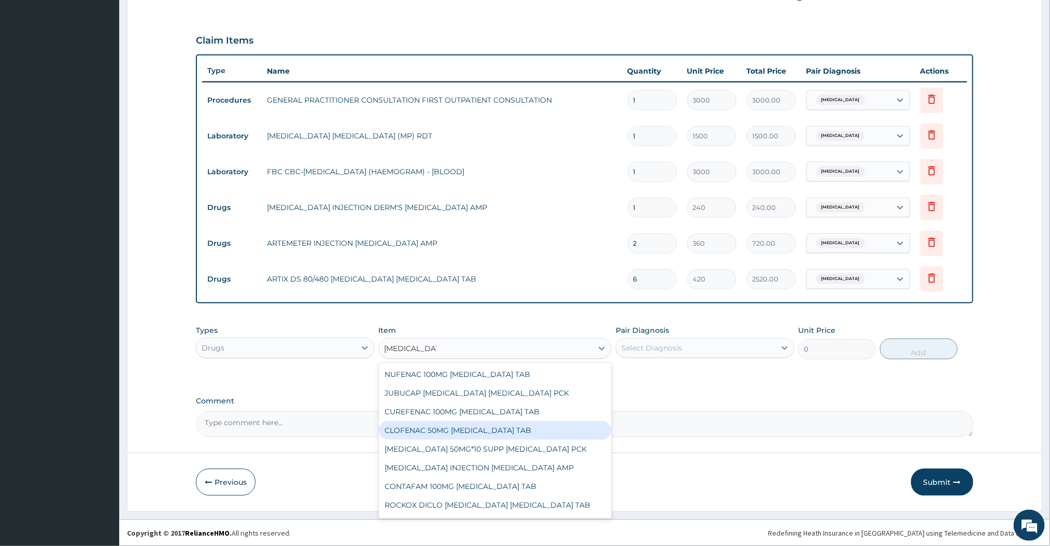
click at [498, 428] on div "CLOFENAC 50MG [MEDICAL_DATA] TAB" at bounding box center [495, 430] width 233 height 19
type input "38.40000152587891"
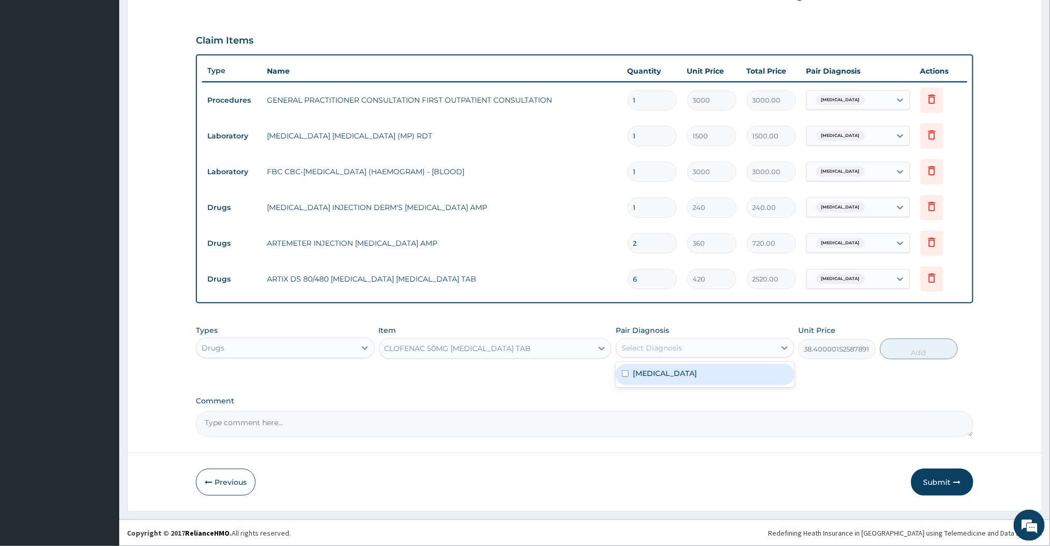
click at [682, 352] on div "Select Diagnosis" at bounding box center [695, 347] width 159 height 17
click at [541, 345] on div "CLOFENAC 50MG [MEDICAL_DATA] TAB" at bounding box center [486, 348] width 214 height 17
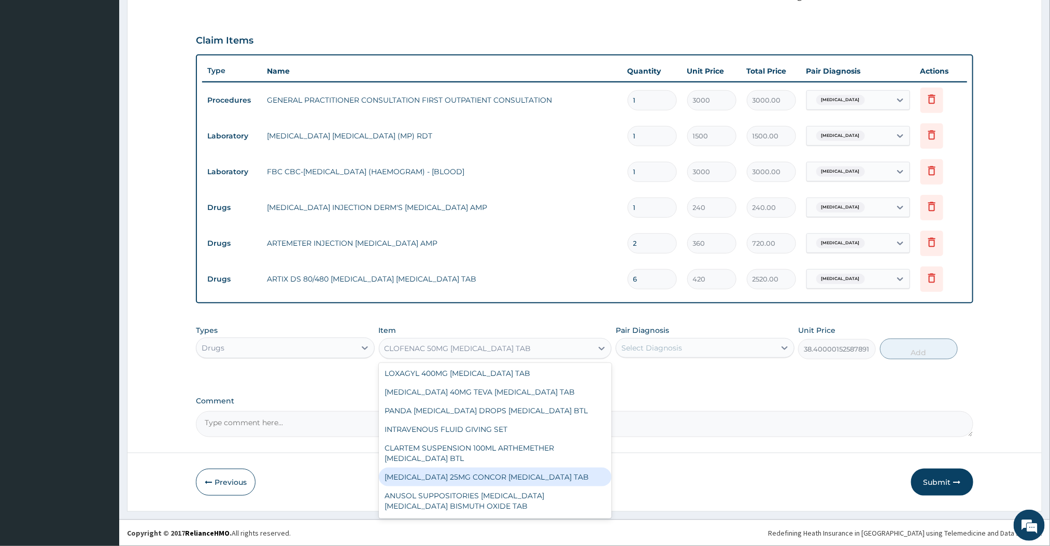
scroll to position [2757, 0]
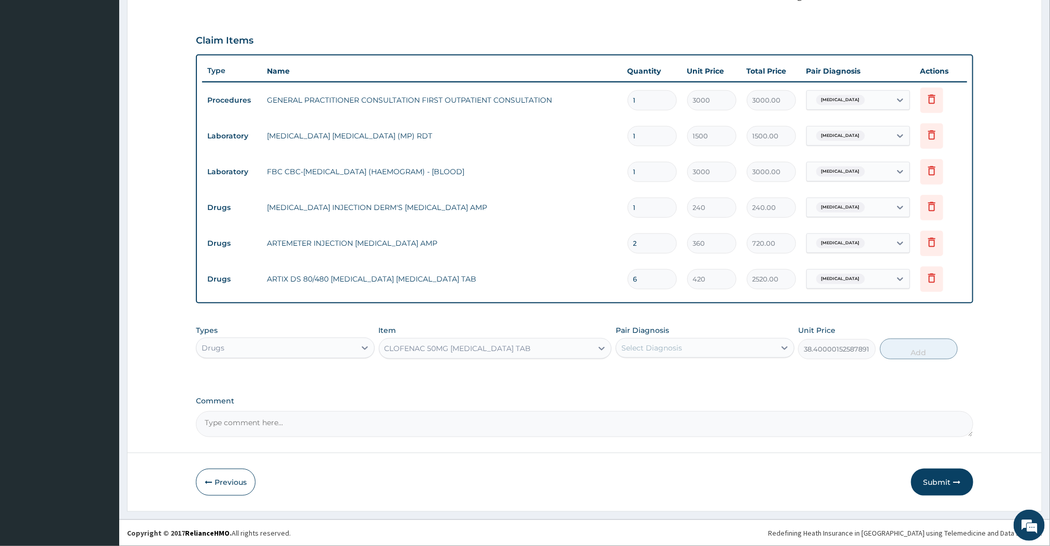
click at [435, 345] on div "CLOFENAC 50MG [MEDICAL_DATA] TAB" at bounding box center [458, 348] width 147 height 10
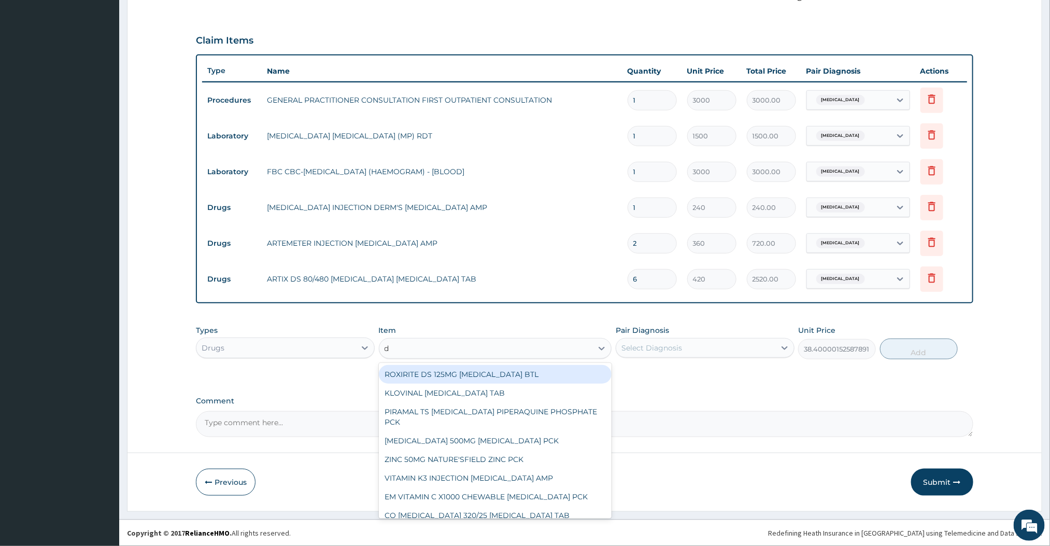
type input "[MEDICAL_DATA]"
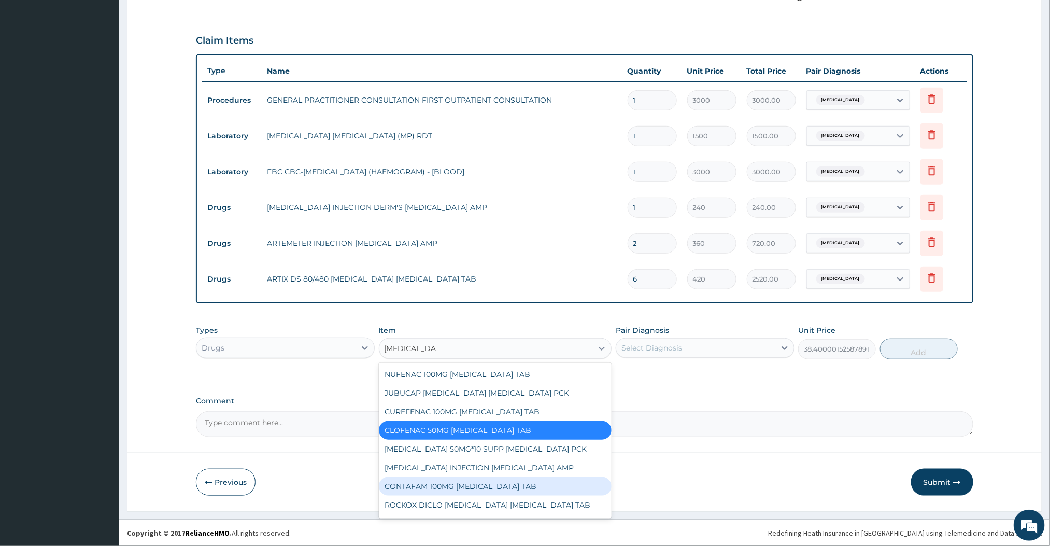
click at [423, 487] on div "CONTAFAM 100MG [MEDICAL_DATA] TAB" at bounding box center [495, 486] width 233 height 19
type input "96"
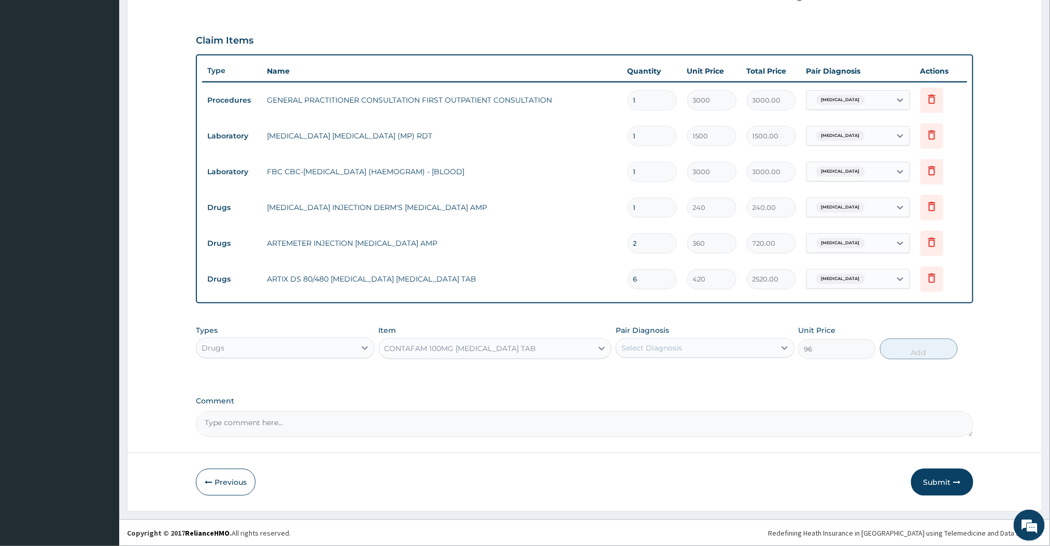
click at [680, 350] on div "Select Diagnosis" at bounding box center [651, 348] width 61 height 10
click at [665, 369] on div "[MEDICAL_DATA]" at bounding box center [705, 374] width 179 height 21
checkbox input "true"
click at [916, 351] on button "Add" at bounding box center [919, 348] width 78 height 21
type input "0"
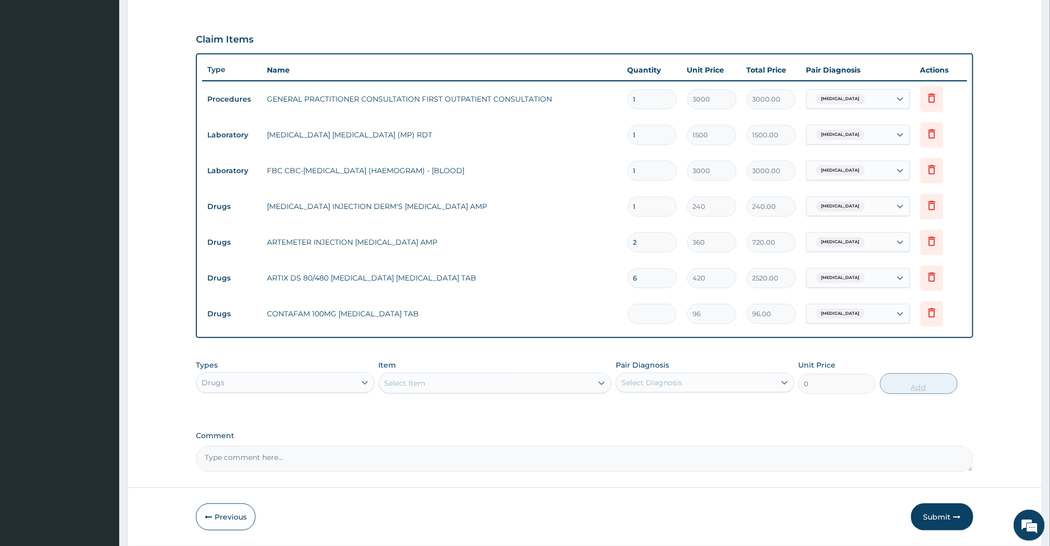
type input "0.00"
type input "5"
type input "480.00"
type input "0.00"
type input "6"
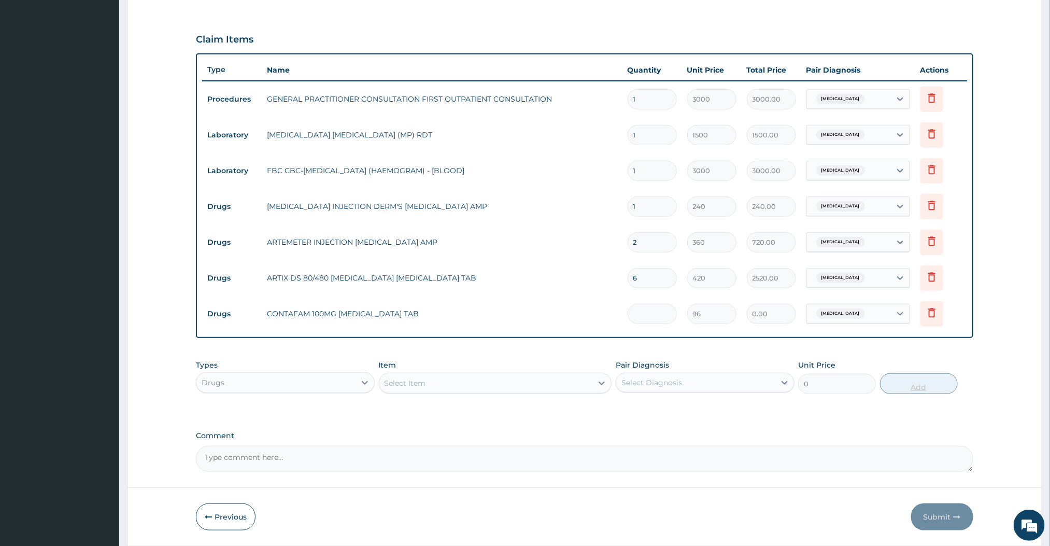
type input "576.00"
type input "6"
click at [526, 390] on div "Select Item" at bounding box center [486, 383] width 214 height 17
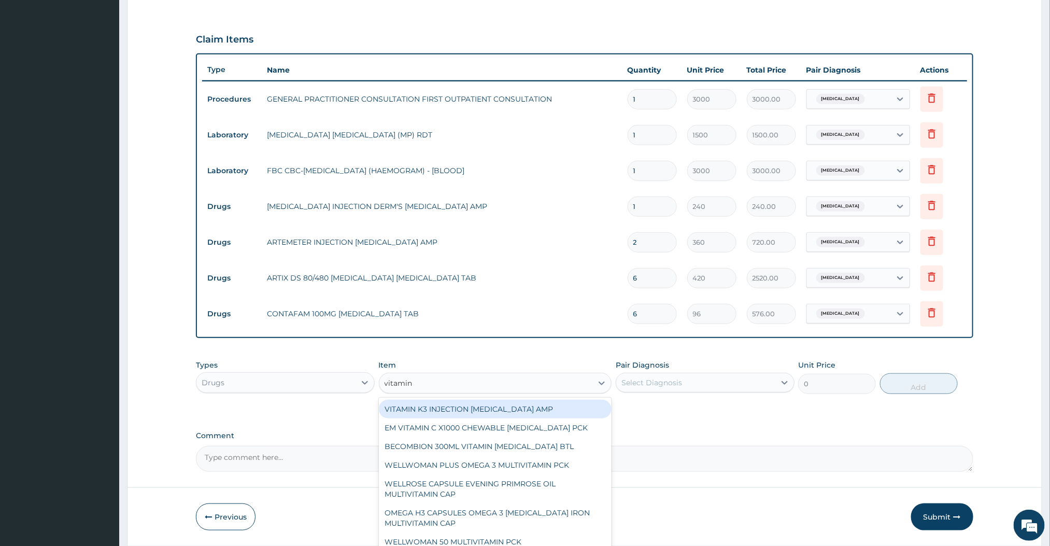
type input "vitamin c"
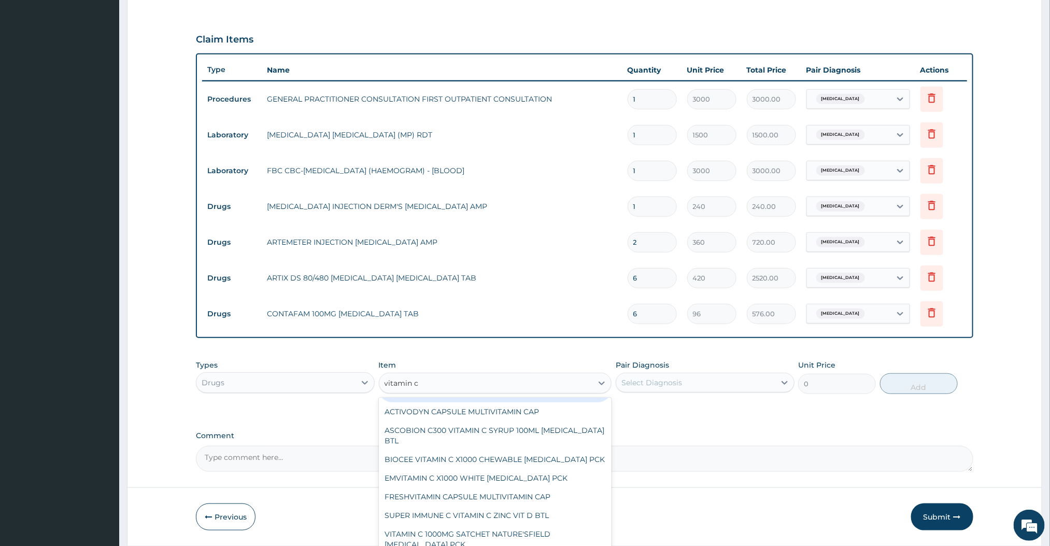
scroll to position [104, 0]
click at [437, 468] on div "BIOCEE VITAMIN C X1000 CHEWABLE [MEDICAL_DATA] PCK" at bounding box center [495, 458] width 233 height 19
type input "1270"
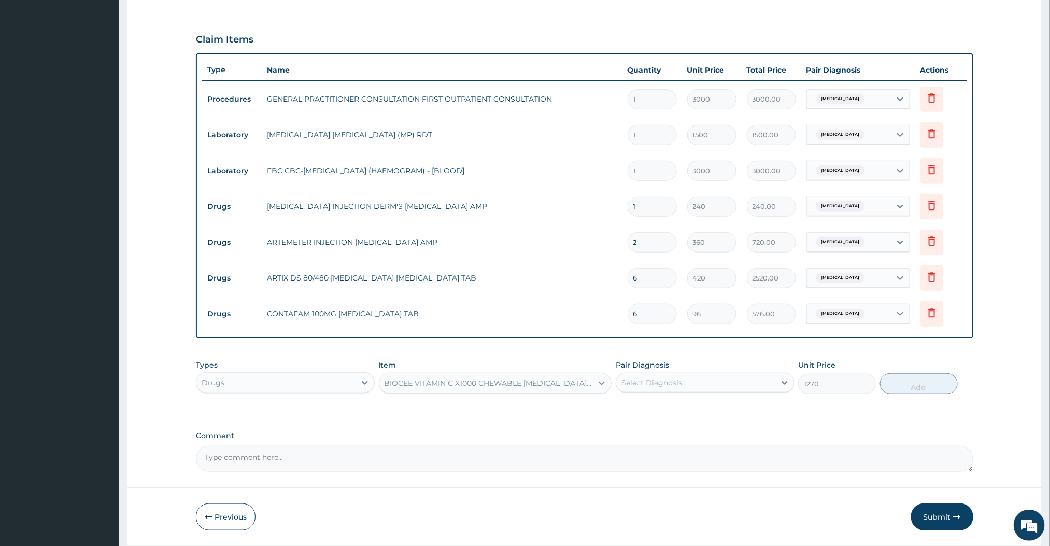
click at [463, 389] on div "BIOCEE VITAMIN C X1000 CHEWABLE [MEDICAL_DATA] PCK" at bounding box center [486, 383] width 214 height 17
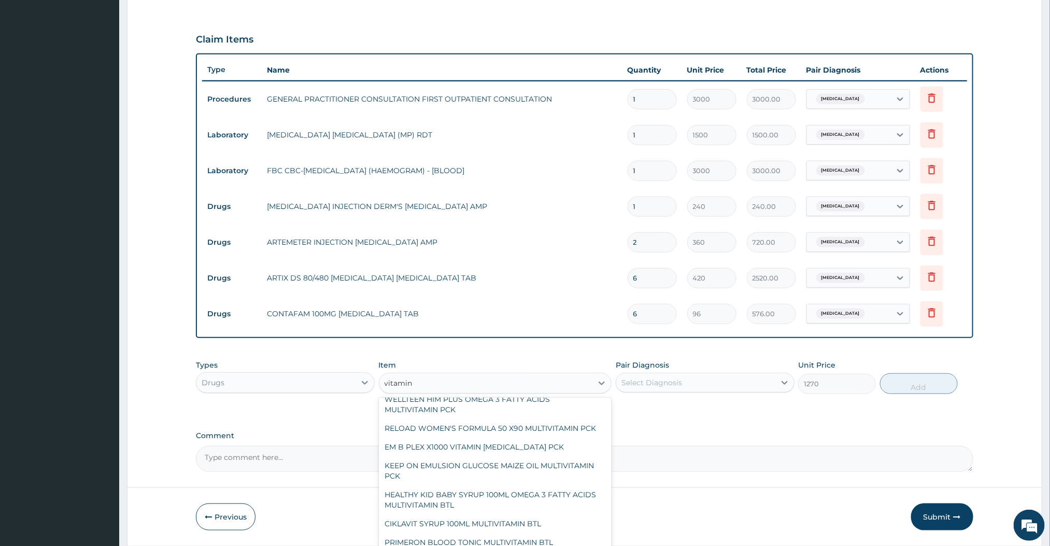
scroll to position [442, 0]
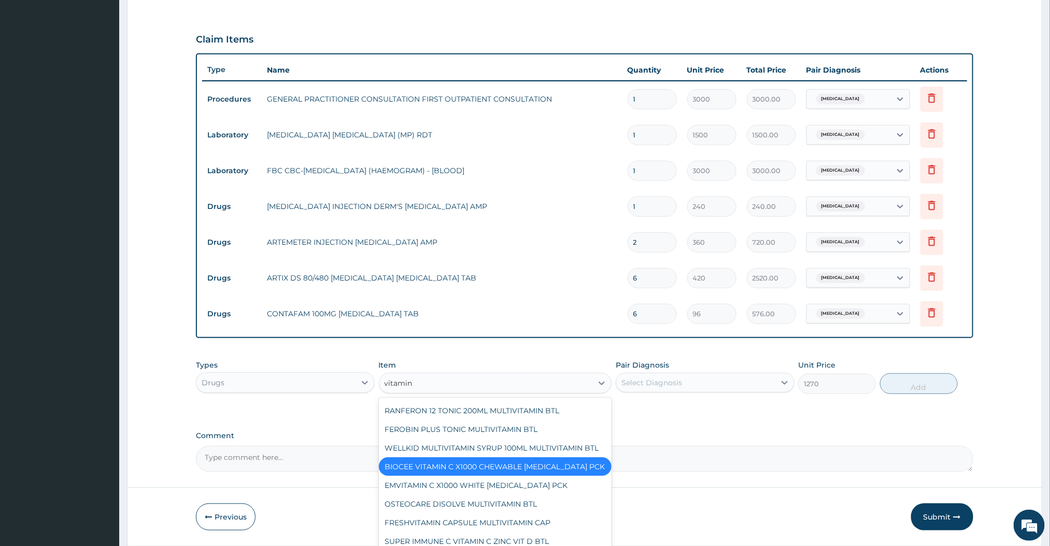
type input "vitamin c"
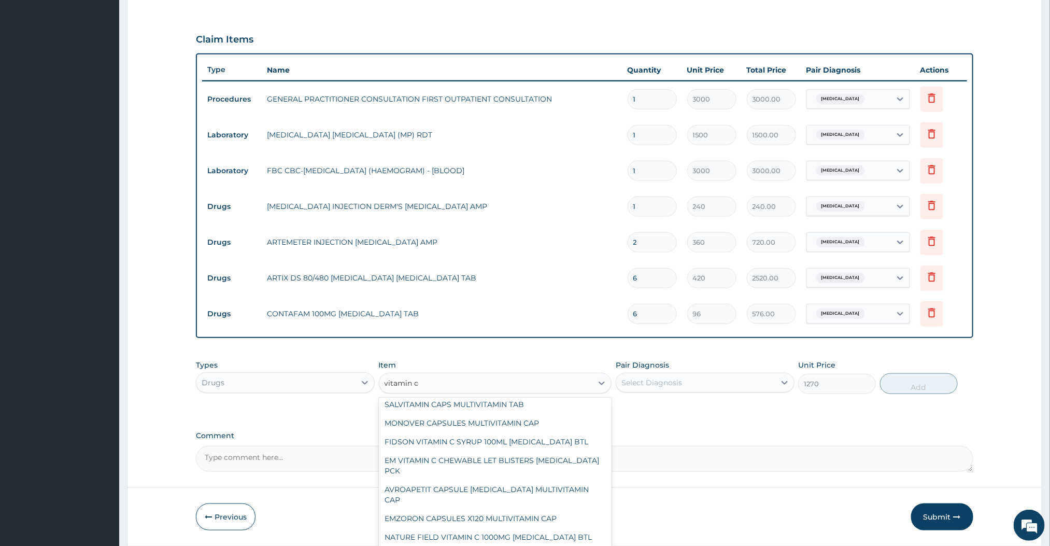
scroll to position [423, 0]
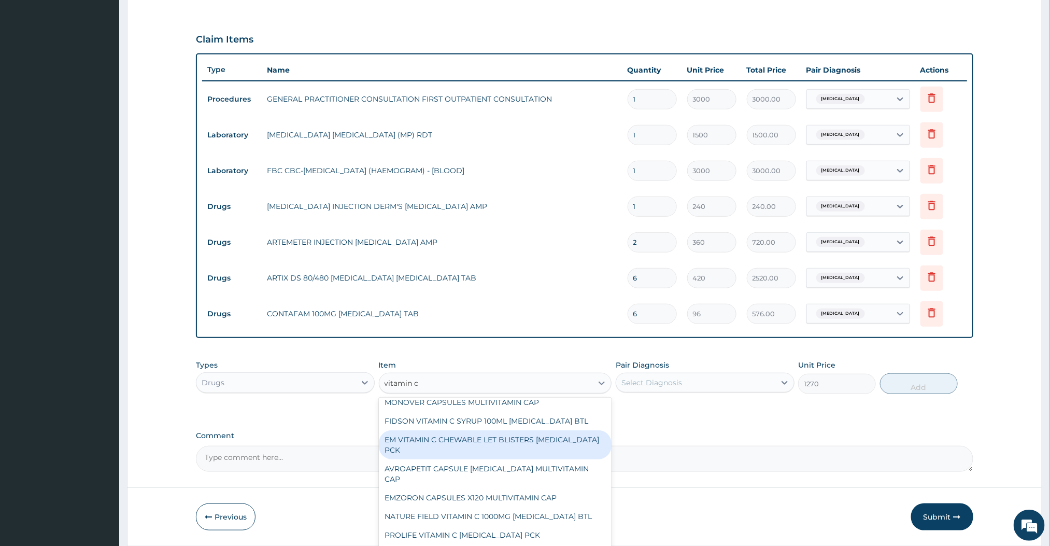
click at [437, 459] on div "EM VITAMIN C CHEWABLE LET BLISTERS [MEDICAL_DATA] PCK" at bounding box center [495, 444] width 233 height 29
type input "1000"
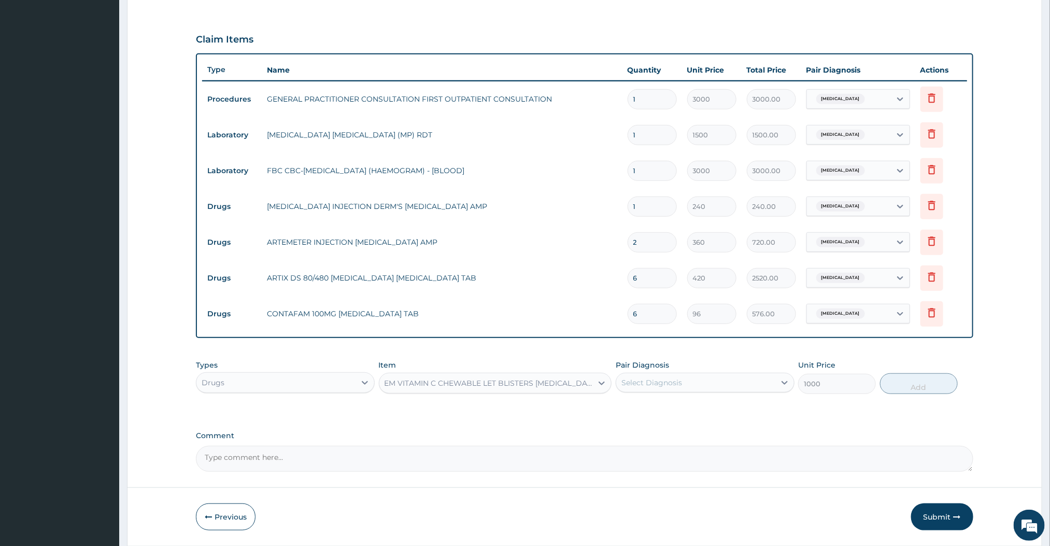
click at [562, 384] on div "EM VITAMIN C CHEWABLE LET BLISTERS [MEDICAL_DATA] PCK" at bounding box center [489, 383] width 209 height 10
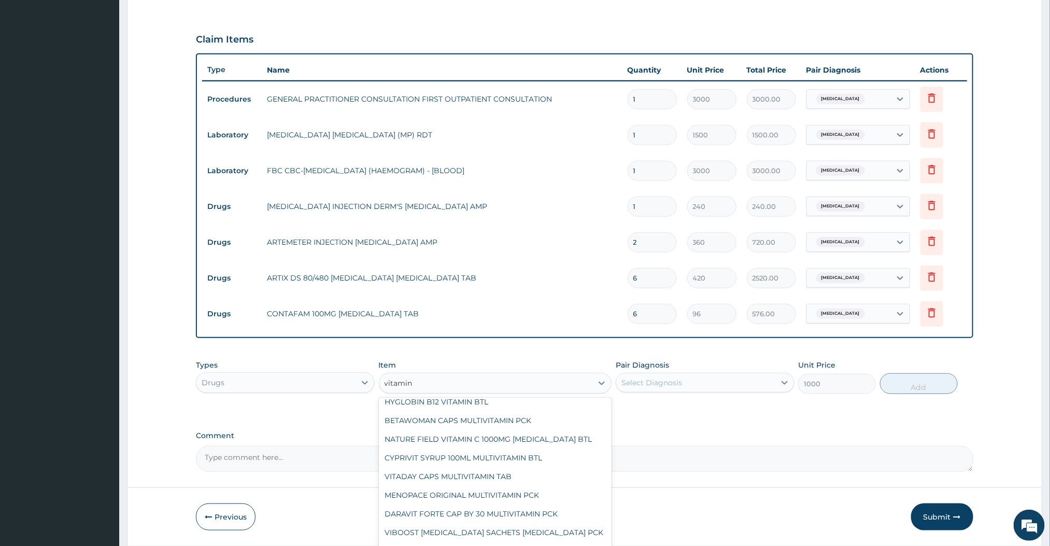
scroll to position [1725, 0]
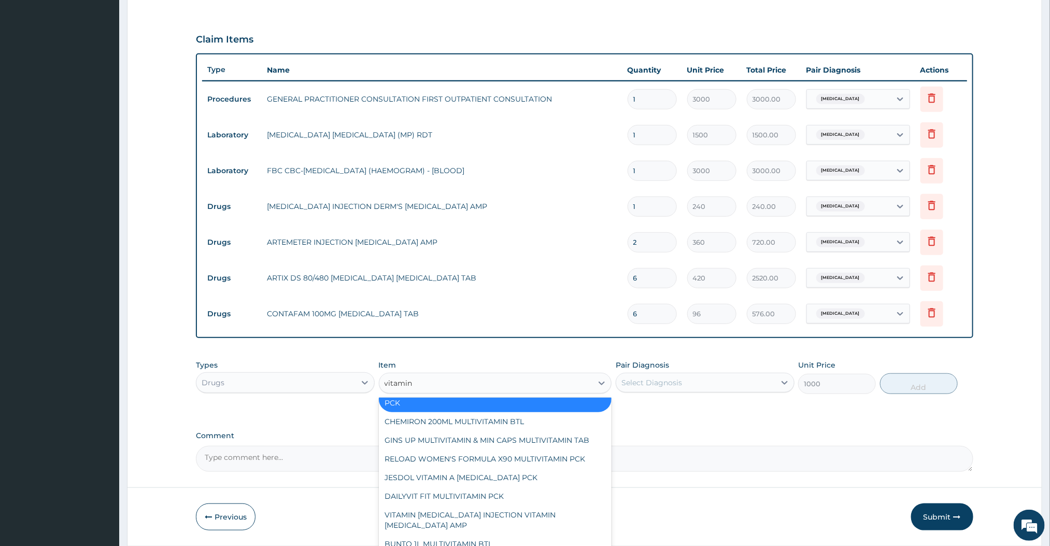
type input "vitamin c"
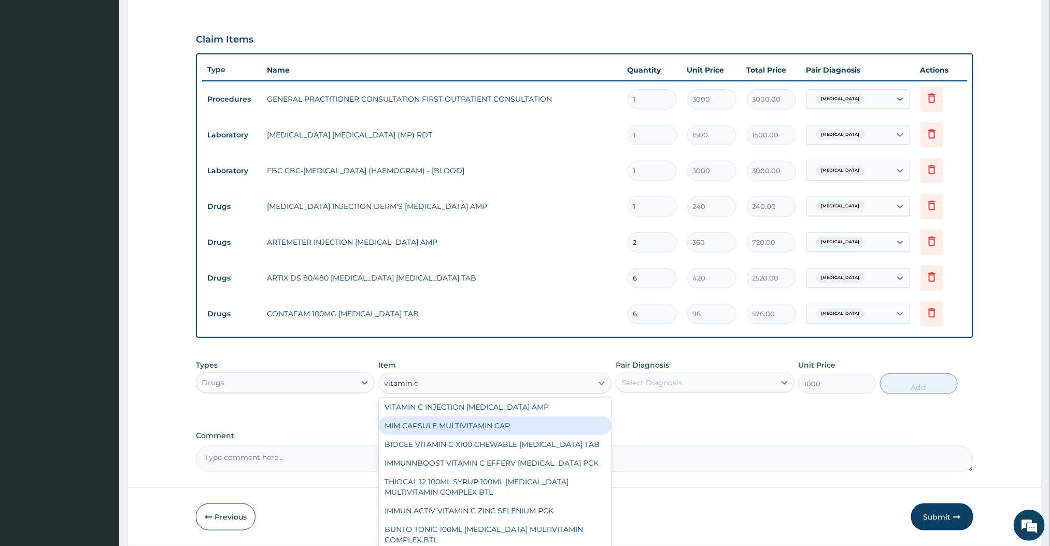
scroll to position [638, 0]
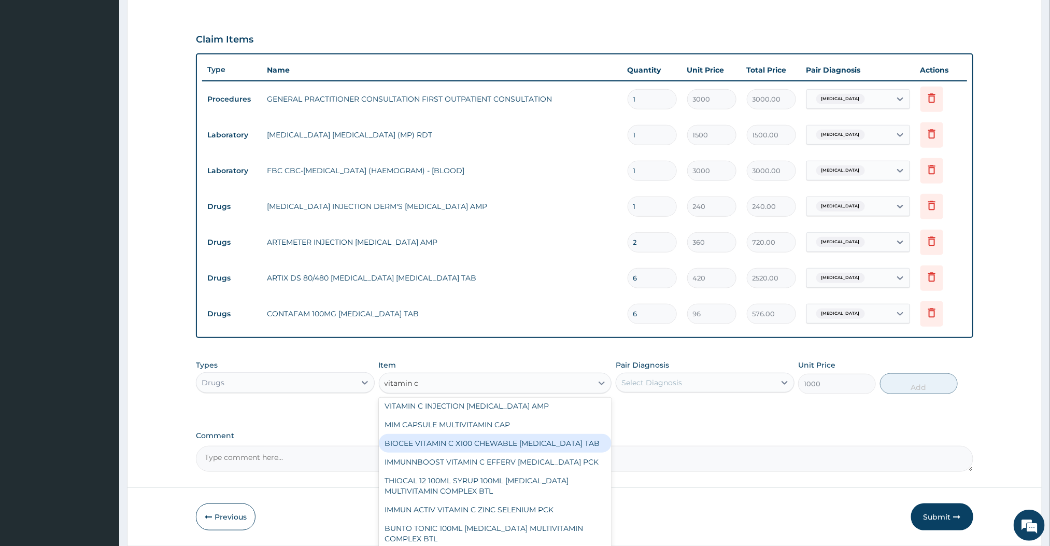
click at [421, 452] on div "BIOCEE VITAMIN C X100 CHEWABLE [MEDICAL_DATA] TAB" at bounding box center [495, 443] width 233 height 19
type input "335"
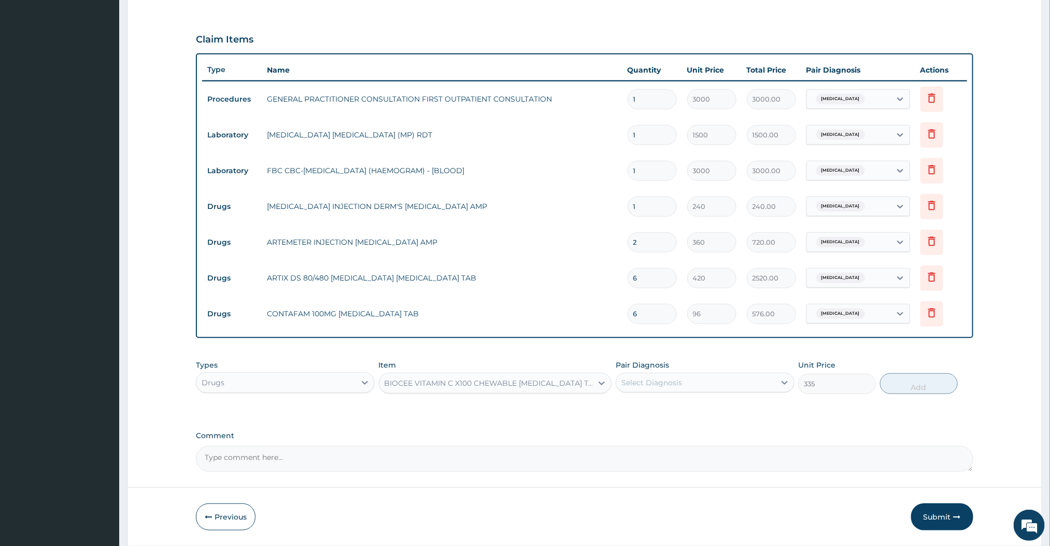
click at [672, 383] on div "Select Diagnosis" at bounding box center [651, 382] width 61 height 10
click at [656, 405] on label "[MEDICAL_DATA]" at bounding box center [665, 408] width 64 height 10
checkbox input "true"
click at [913, 381] on button "Add" at bounding box center [919, 383] width 78 height 21
type input "0"
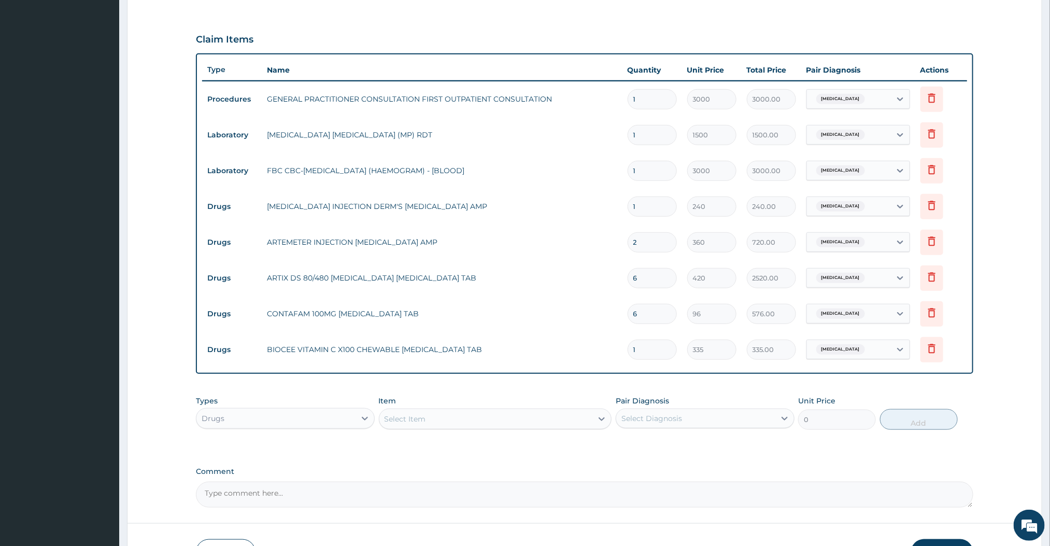
type input "0.00"
type input "2"
type input "670.00"
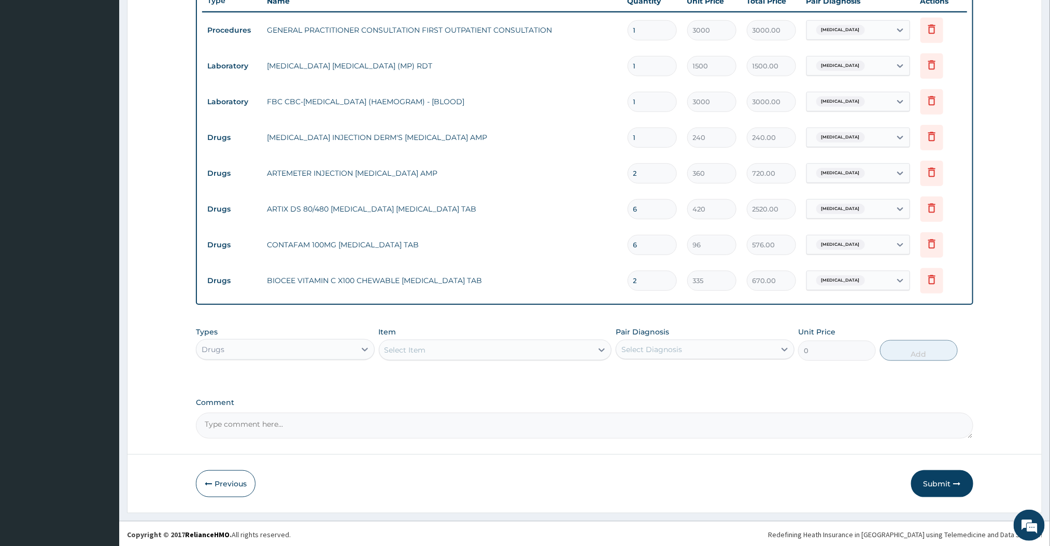
scroll to position [393, 0]
type input "2"
click at [928, 470] on button "Submit" at bounding box center [942, 482] width 62 height 27
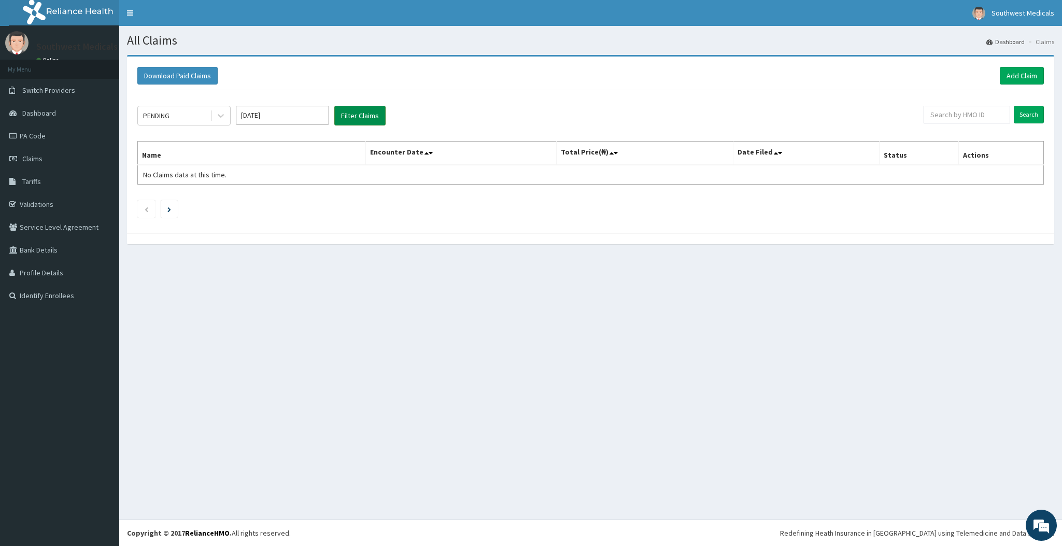
click at [343, 117] on button "Filter Claims" at bounding box center [359, 116] width 51 height 20
click at [227, 120] on div at bounding box center [220, 115] width 19 height 19
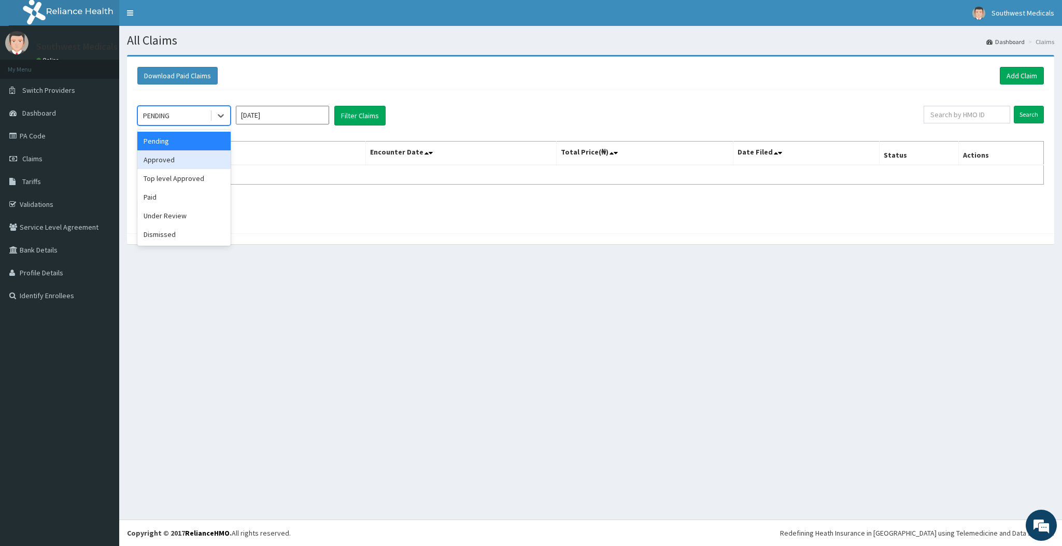
click at [191, 168] on div "Approved" at bounding box center [183, 159] width 93 height 19
click at [355, 120] on button "Filter Claims" at bounding box center [359, 116] width 51 height 20
